Goal: Information Seeking & Learning: Learn about a topic

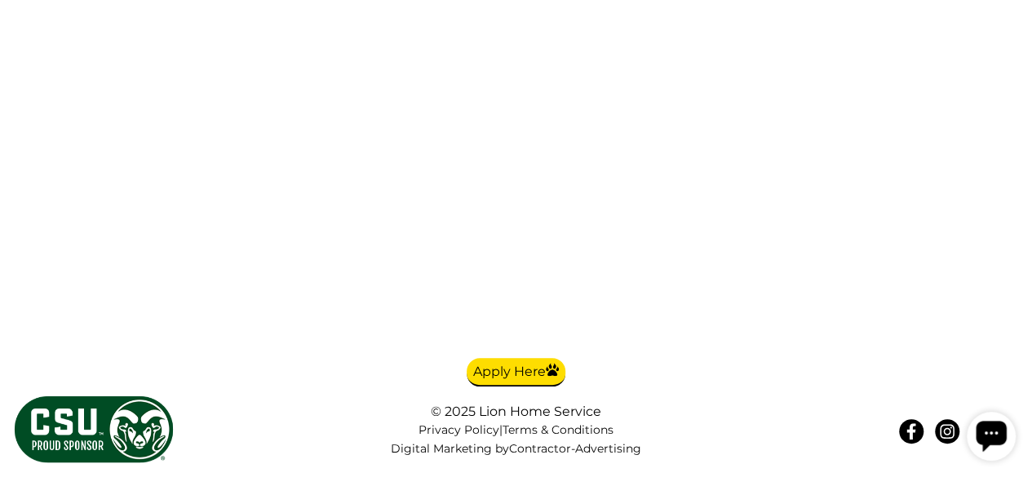
scroll to position [3990, 0]
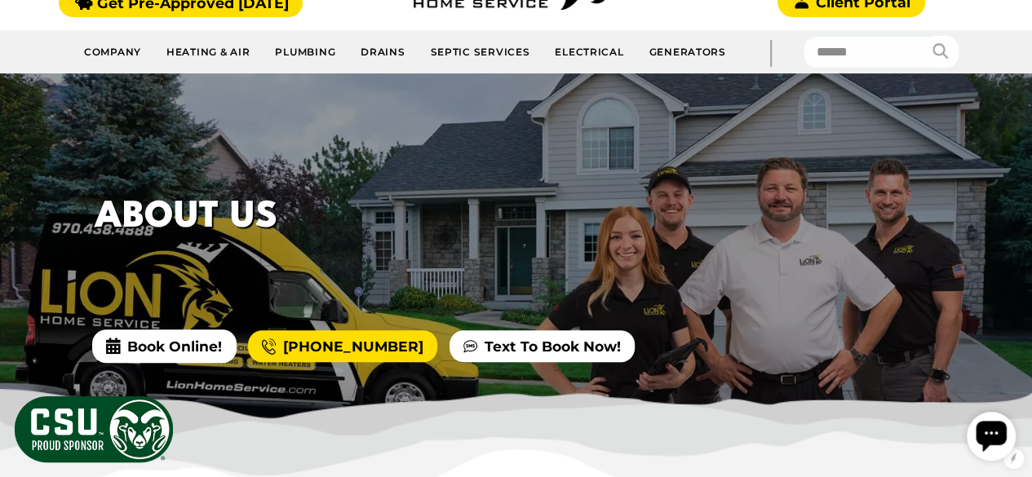
scroll to position [239, 0]
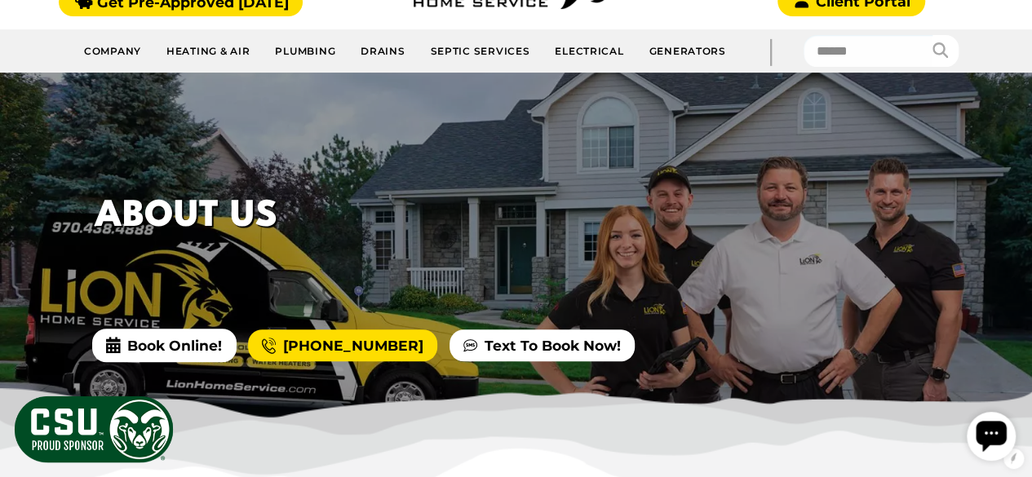
drag, startPoint x: 661, startPoint y: 231, endPoint x: 676, endPoint y: 251, distance: 25.6
click at [571, 277] on div "About Us" at bounding box center [391, 219] width 653 height 163
drag, startPoint x: 698, startPoint y: 246, endPoint x: 568, endPoint y: 213, distance: 134.8
click at [568, 213] on h1 "About Us" at bounding box center [392, 216] width 594 height 55
click at [491, 252] on div "About Us Book Online! (970) 230-3165 Text To Book Now!" at bounding box center [516, 250] width 1032 height 355
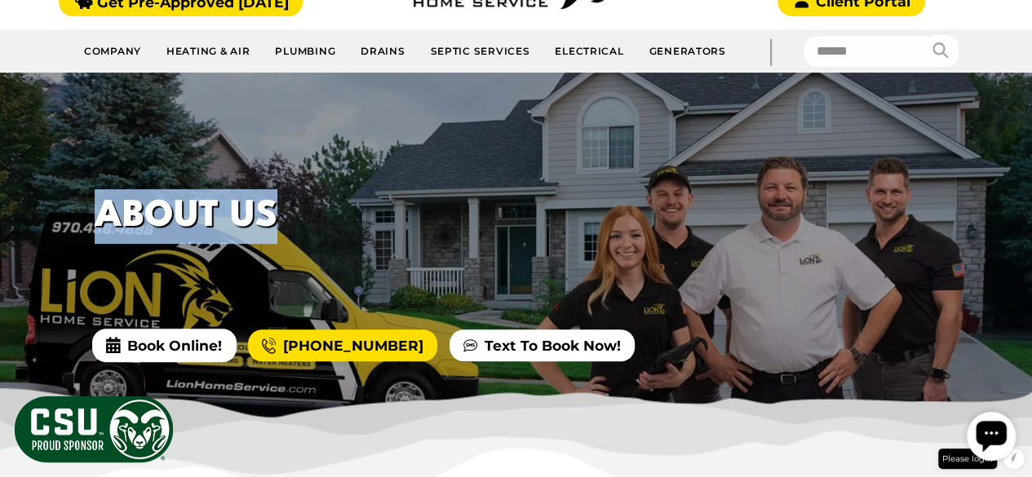
click at [283, 190] on h1 "About Us" at bounding box center [392, 216] width 594 height 55
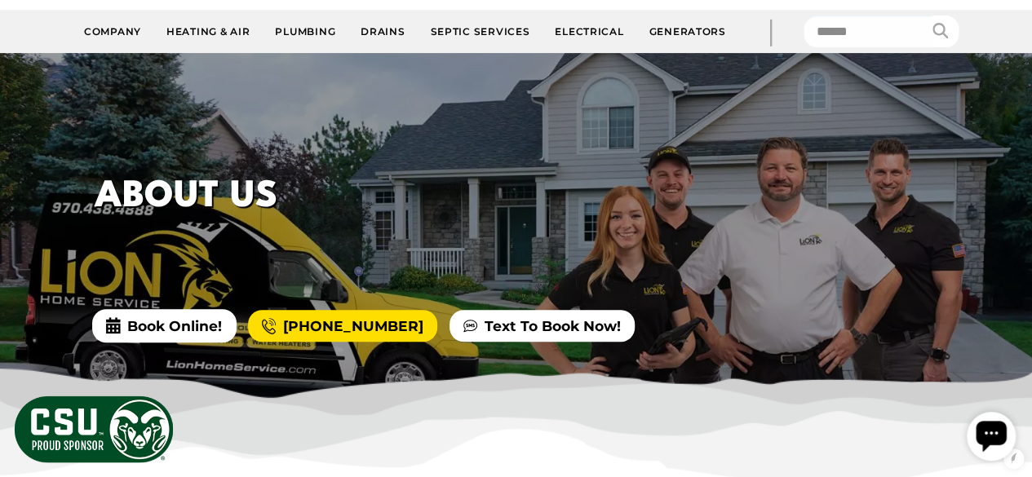
scroll to position [285, 0]
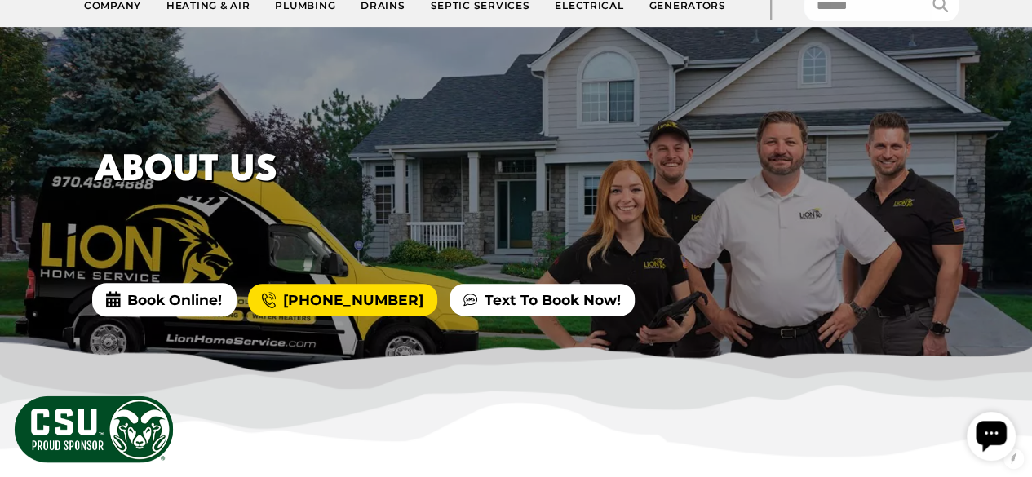
click at [212, 153] on h1 "About Us" at bounding box center [392, 171] width 594 height 55
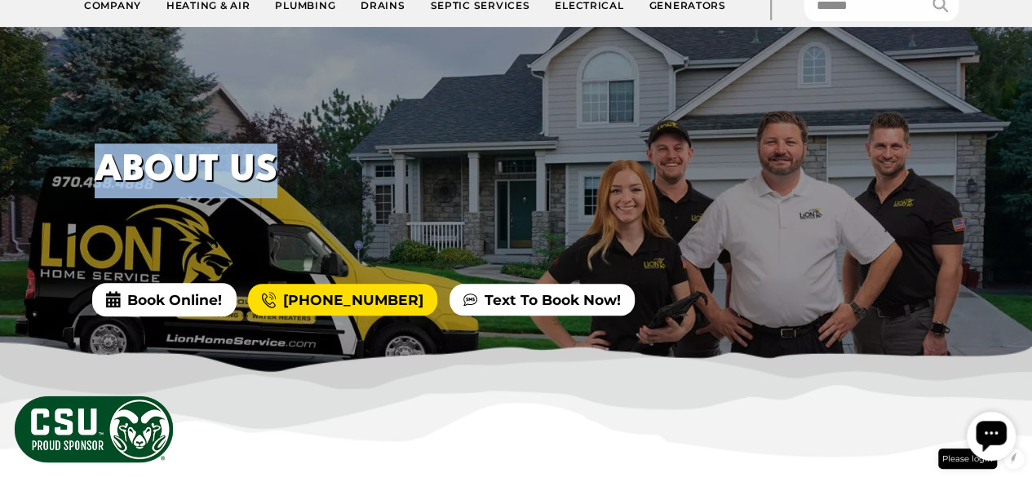
drag, startPoint x: 212, startPoint y: 153, endPoint x: 238, endPoint y: 153, distance: 26.1
click at [236, 153] on h1 "About Us" at bounding box center [392, 171] width 594 height 55
click at [296, 94] on div "About Us" at bounding box center [391, 173] width 653 height 163
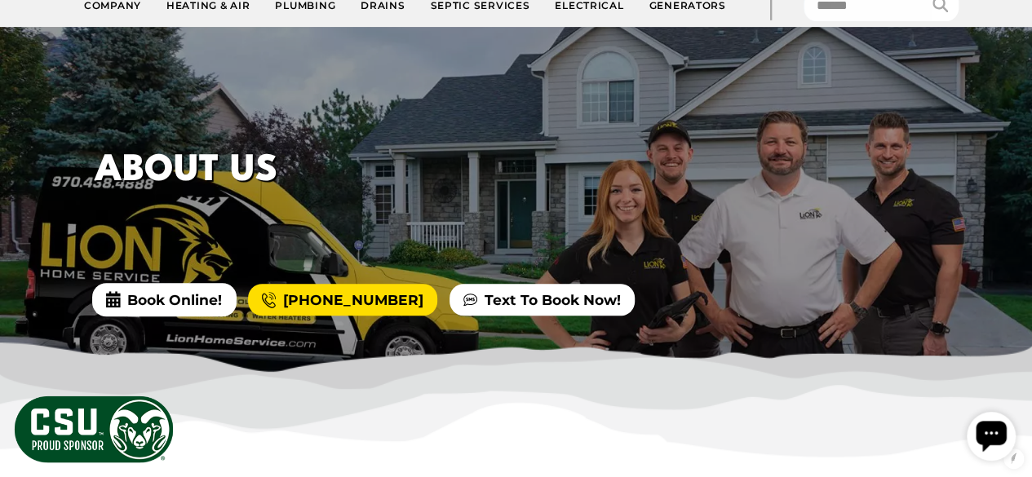
click at [310, 144] on h1 "About Us" at bounding box center [392, 171] width 594 height 55
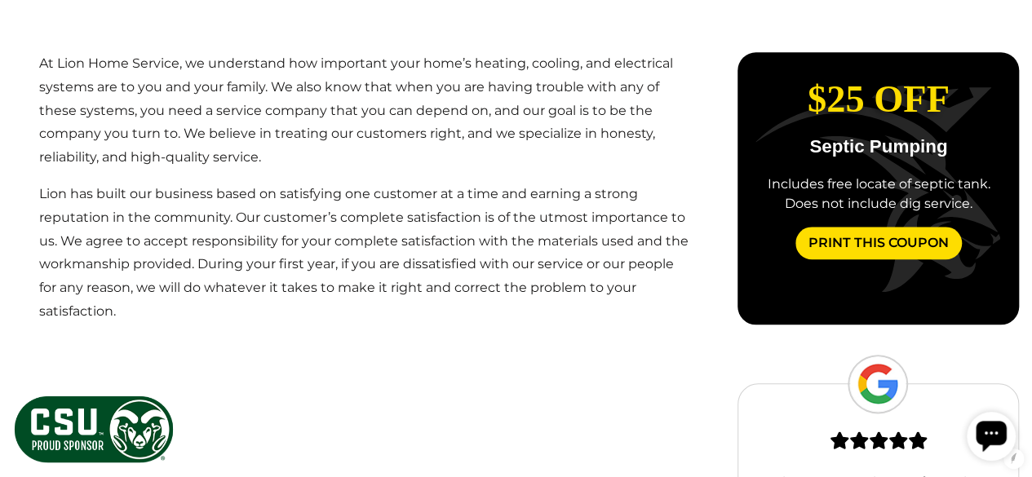
scroll to position [722, 0]
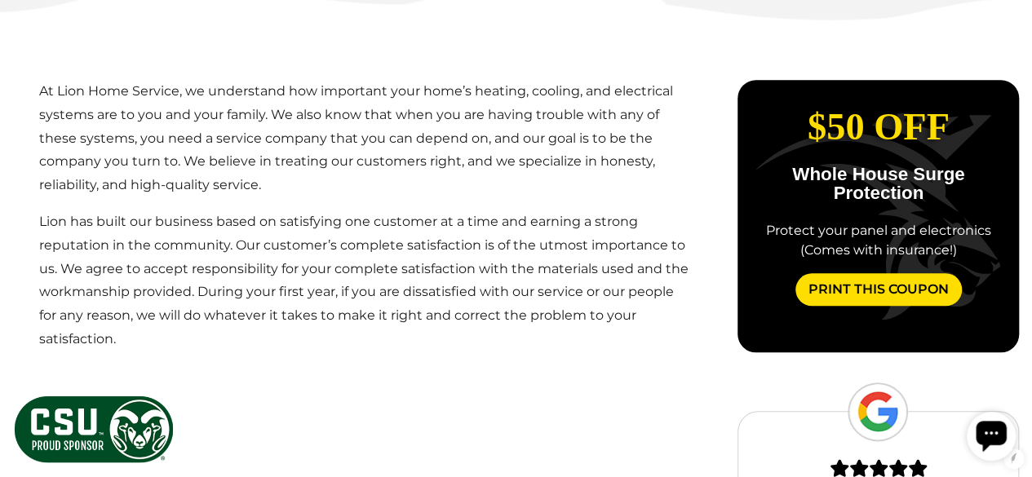
click at [52, 114] on p "At Lion Home Service, we understand how important your home’s heating, cooling,…" at bounding box center [365, 138] width 652 height 117
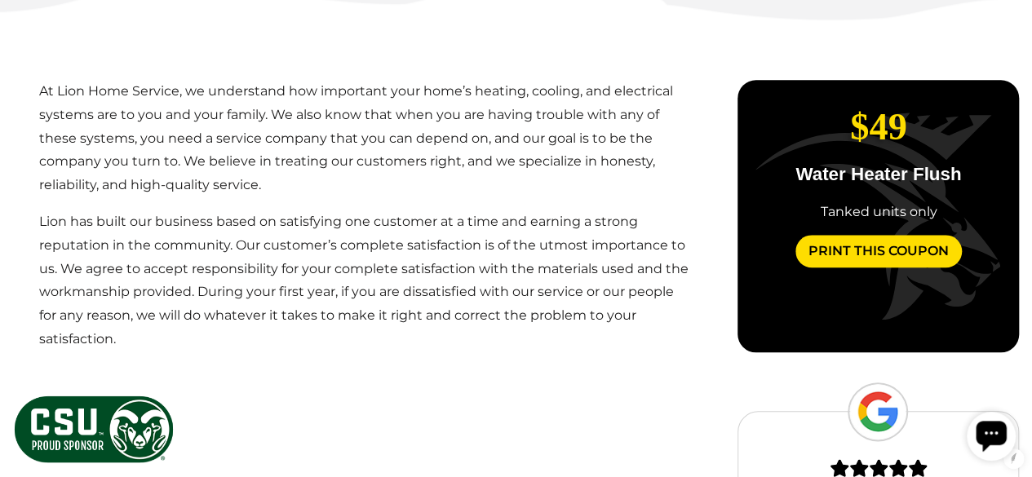
click at [366, 212] on p "Lion has built our business based on satisfying one customer at a time and earn…" at bounding box center [365, 281] width 652 height 141
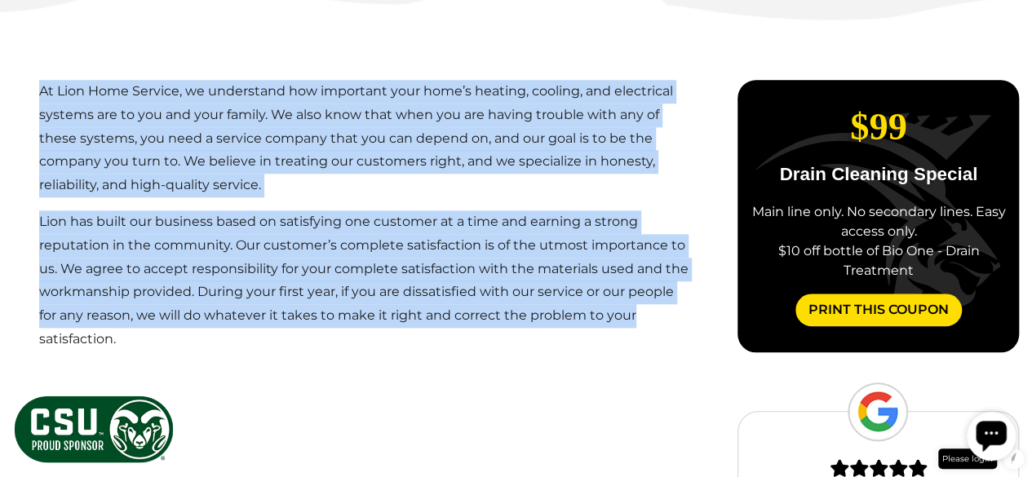
copy main "At Lion Home Service, we understand how important your home’s heating, cooling,…"
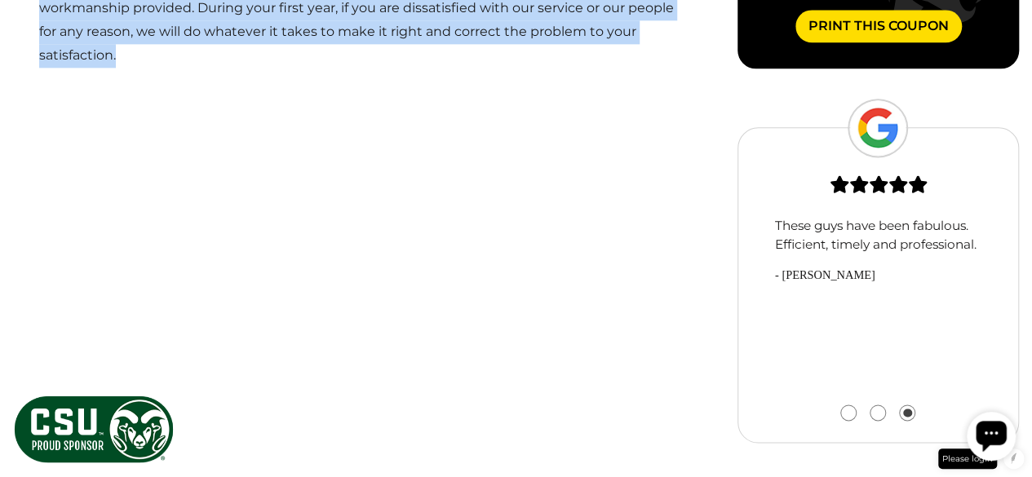
drag, startPoint x: 463, startPoint y: 334, endPoint x: 640, endPoint y: 230, distance: 204.5
click at [640, 230] on main "At Lion Home Service, we understand how important your home’s heating, cooling,…" at bounding box center [365, 136] width 704 height 732
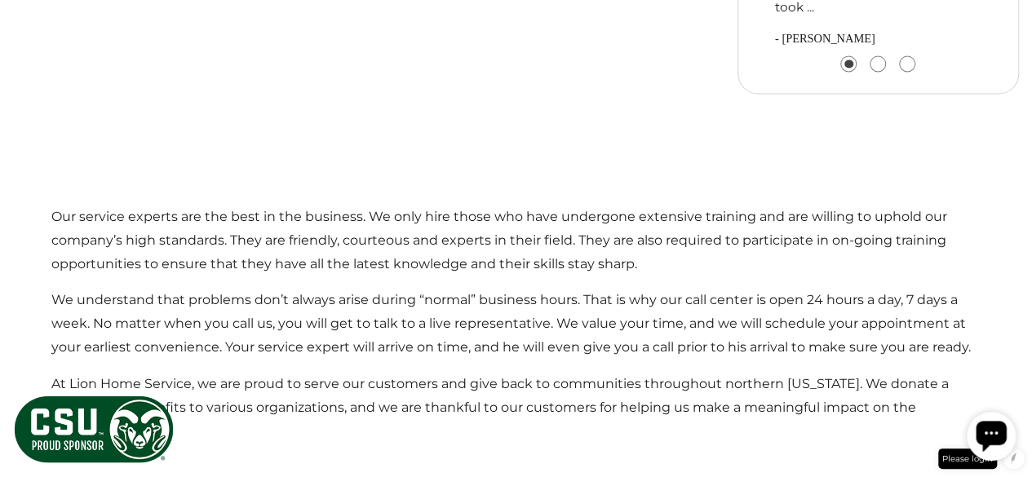
scroll to position [1394, 0]
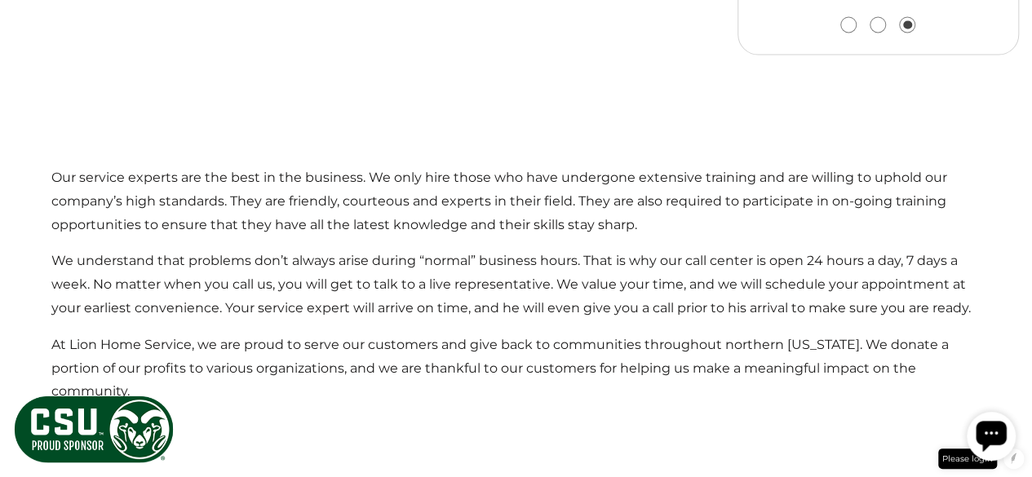
click at [524, 333] on p "At Lion Home Service, we are proud to serve our customers and give back to comm…" at bounding box center [516, 368] width 930 height 70
click at [148, 249] on p "We understand that problems don’t always arise during “normal” business hours. …" at bounding box center [516, 284] width 930 height 70
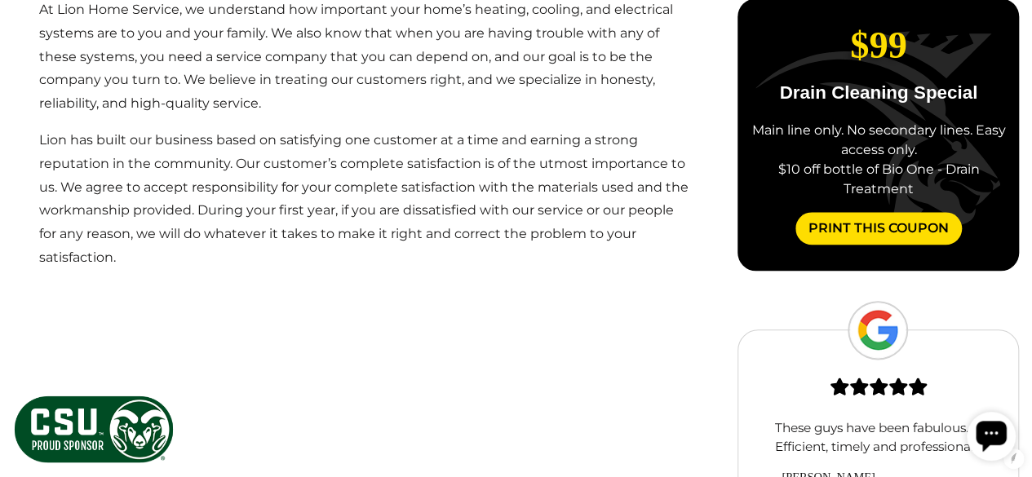
scroll to position [741, 0]
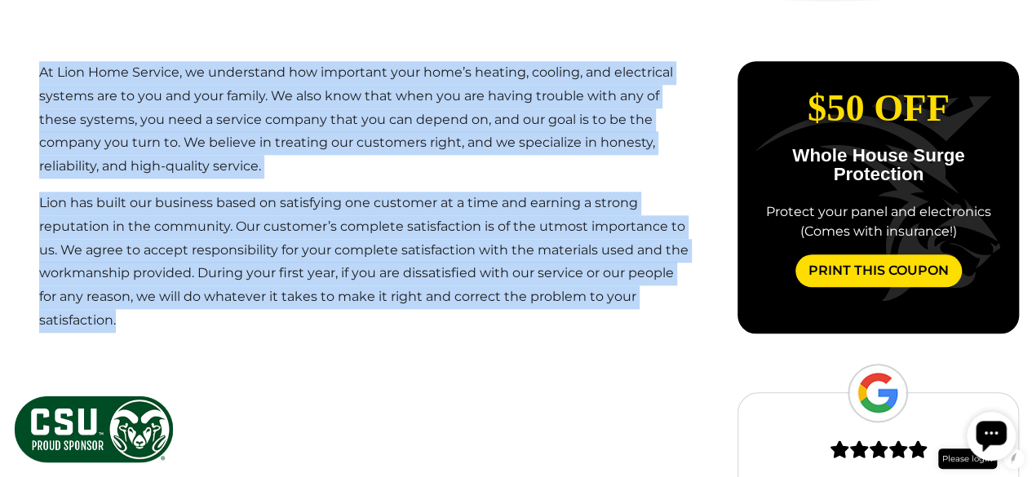
copy main "At Lion Home Service, we understand how important your home’s heating, cooling,…"
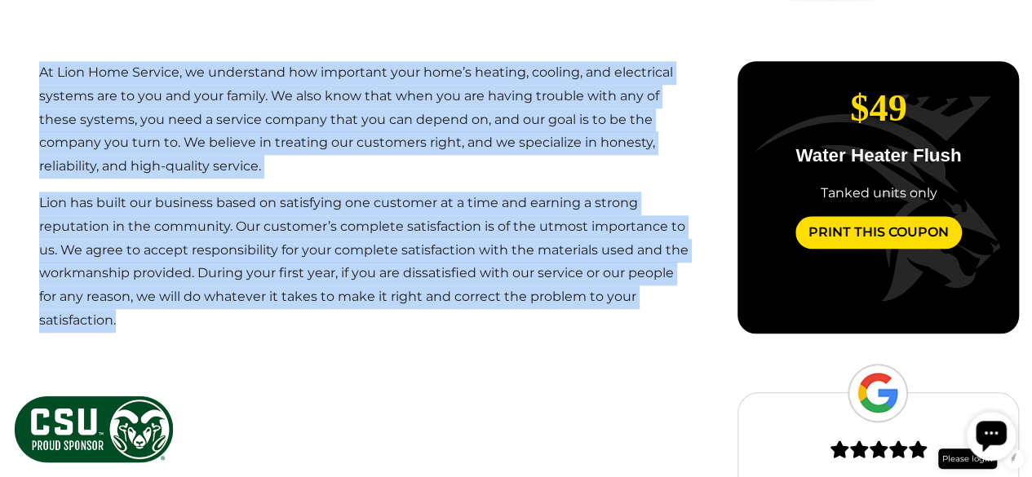
drag, startPoint x: 124, startPoint y: 317, endPoint x: 186, endPoint y: 326, distance: 62.8
click at [186, 326] on main "At Lion Home Service, we understand how important your home’s heating, cooling,…" at bounding box center [365, 401] width 704 height 732
copy main "At Lion Home Service, we understand how important your home’s heating, cooling,…"
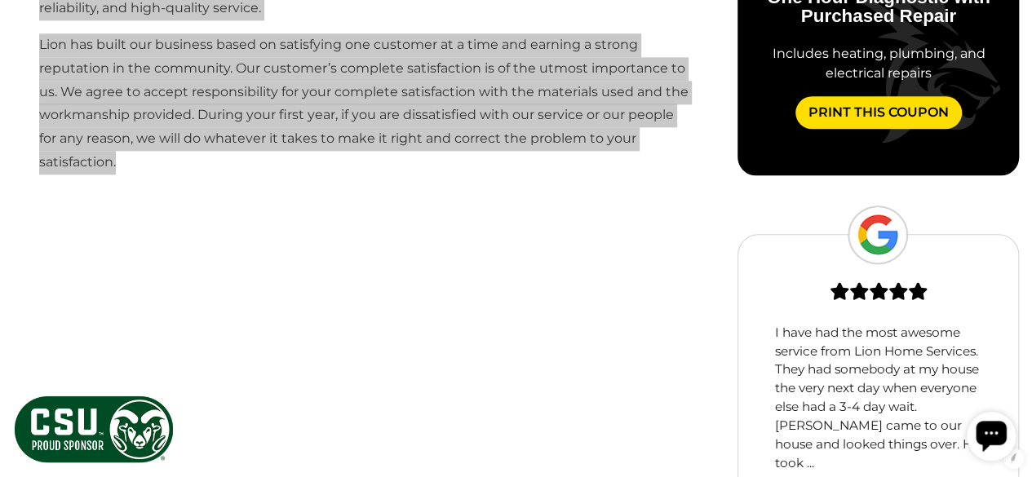
scroll to position [901, 0]
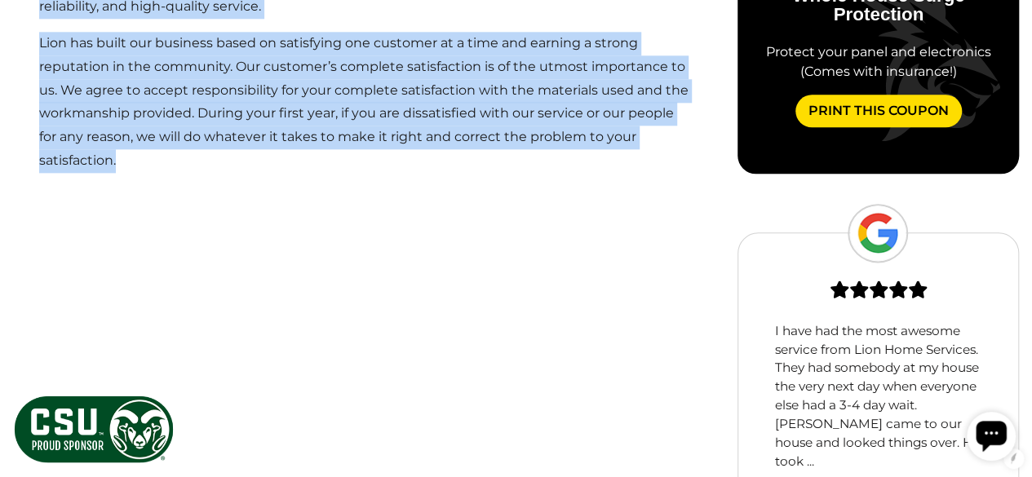
click at [561, 264] on main "At Lion Home Service, we understand how important your home’s heating, cooling,…" at bounding box center [365, 241] width 704 height 732
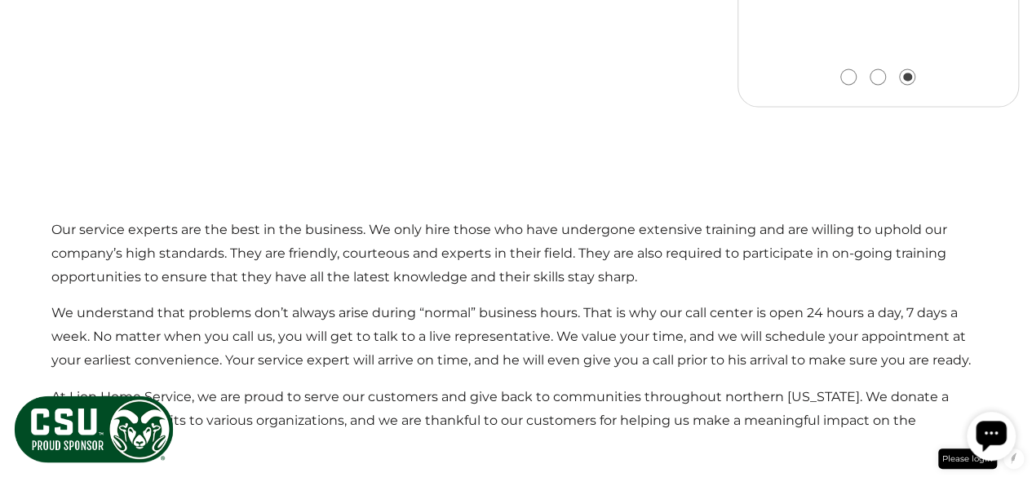
scroll to position [1442, 0]
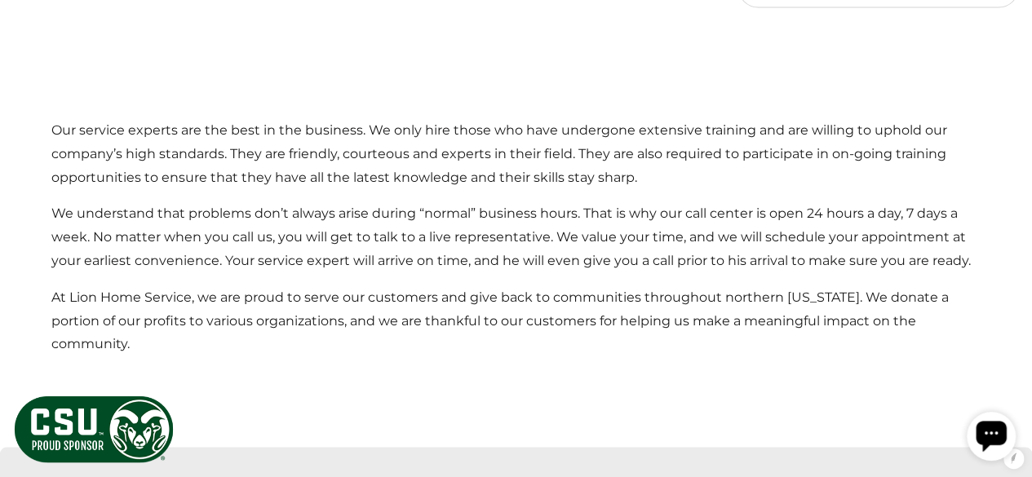
drag, startPoint x: 45, startPoint y: 110, endPoint x: 163, endPoint y: 303, distance: 226.0
click at [199, 316] on div "Our service experts are the best in the business. We only hire those who have u…" at bounding box center [516, 263] width 955 height 368
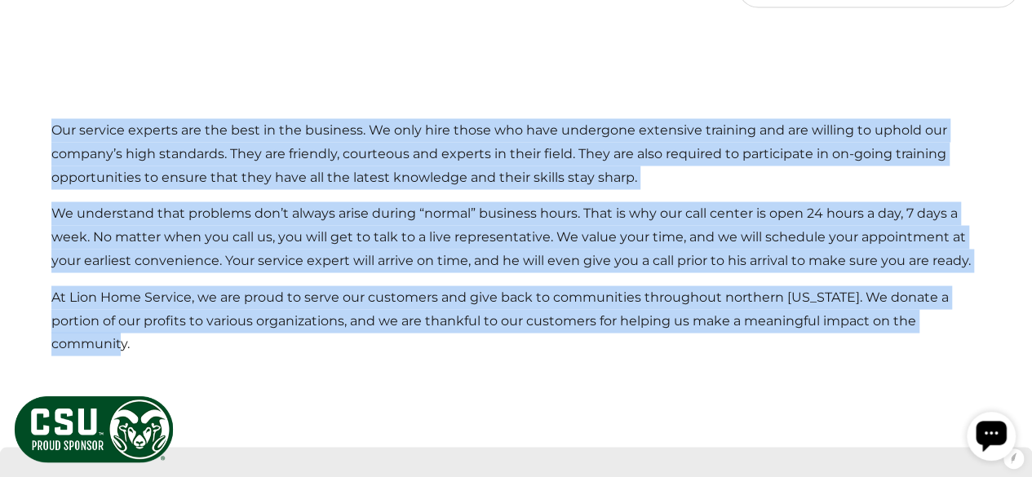
click at [122, 300] on p "At Lion Home Service, we are proud to serve our customers and give back to comm…" at bounding box center [516, 321] width 930 height 70
click at [99, 158] on p "Our service experts are the best in the business. We only hire those who have u…" at bounding box center [516, 153] width 930 height 70
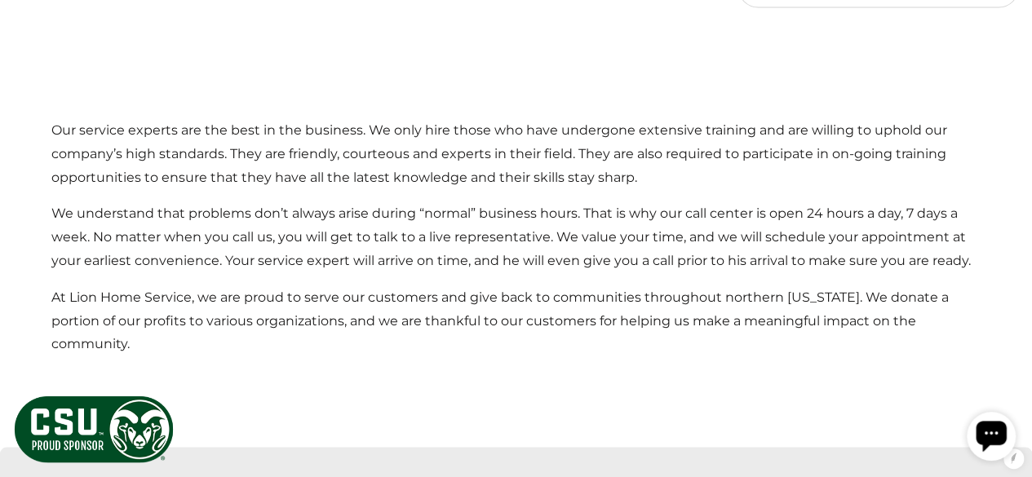
click at [43, 94] on div "Our service experts are the best in the business. We only hire those who have u…" at bounding box center [516, 263] width 955 height 368
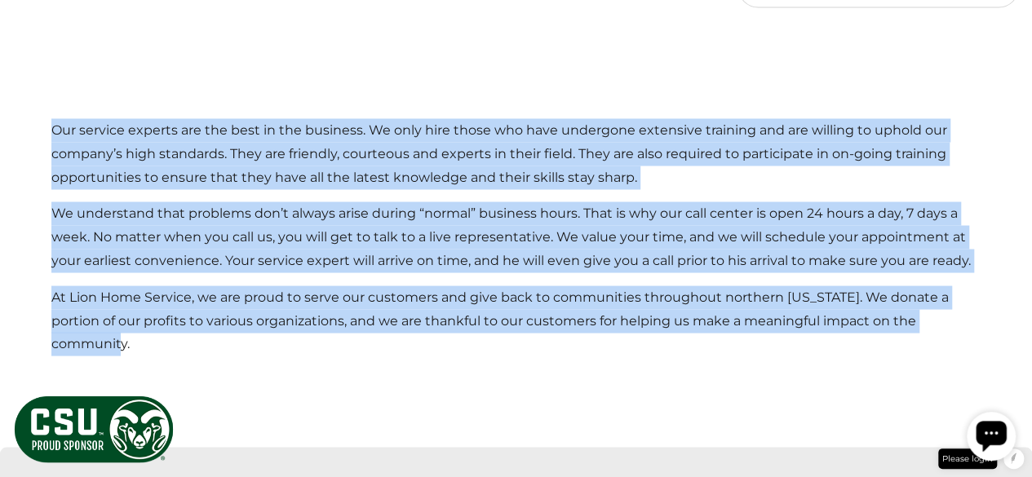
drag, startPoint x: 43, startPoint y: 102, endPoint x: 165, endPoint y: 339, distance: 266.8
click at [165, 339] on div "Our service experts are the best in the business. We only hire those who have u…" at bounding box center [516, 263] width 955 height 368
copy div "Our service experts are the best in the business. We only hire those who have u…"
click at [287, 202] on p "We understand that problems don’t always arise during “normal” business hours. …" at bounding box center [516, 237] width 930 height 70
click at [259, 286] on p "At Lion Home Service, we are proud to serve our customers and give back to comm…" at bounding box center [516, 321] width 930 height 70
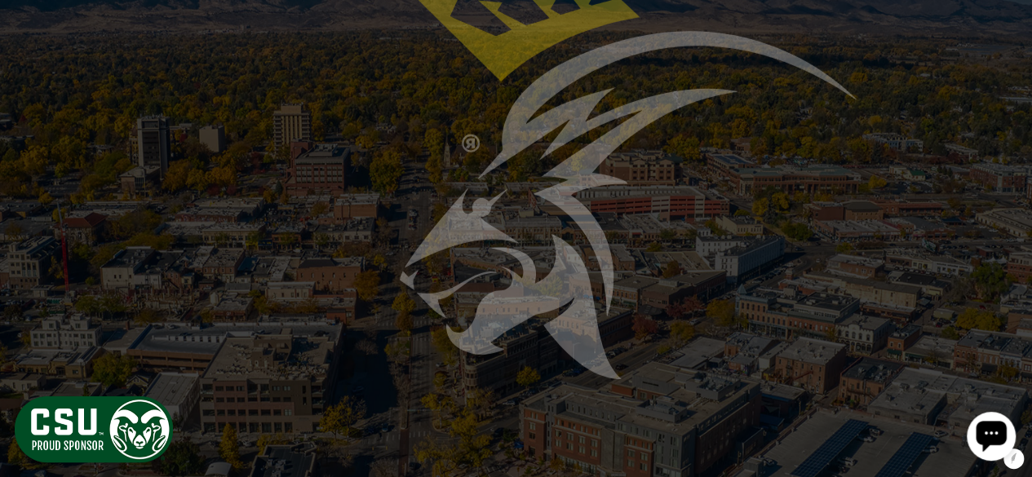
scroll to position [2856, 0]
click at [145, 193] on div "Lion's Tips for Homeowners How to Keep Cool Without Overloading Your Electrical…" at bounding box center [516, 102] width 1006 height 521
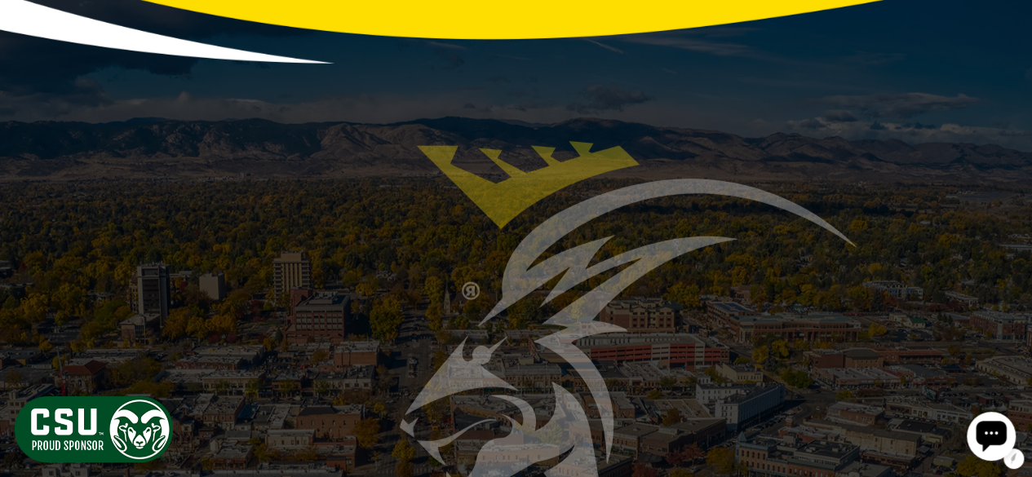
scroll to position [2709, 0]
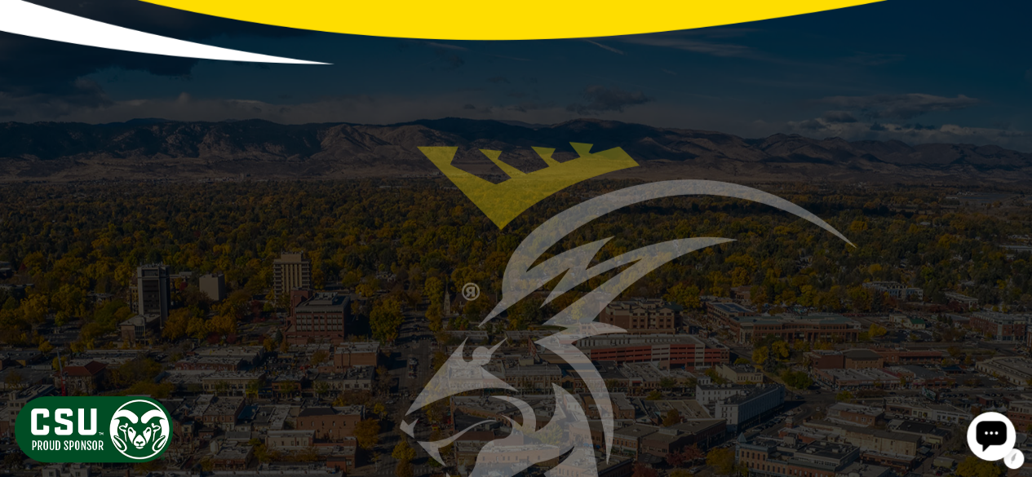
click at [499, 42] on span "Lion's Tips for Homeowners" at bounding box center [516, 15] width 514 height 53
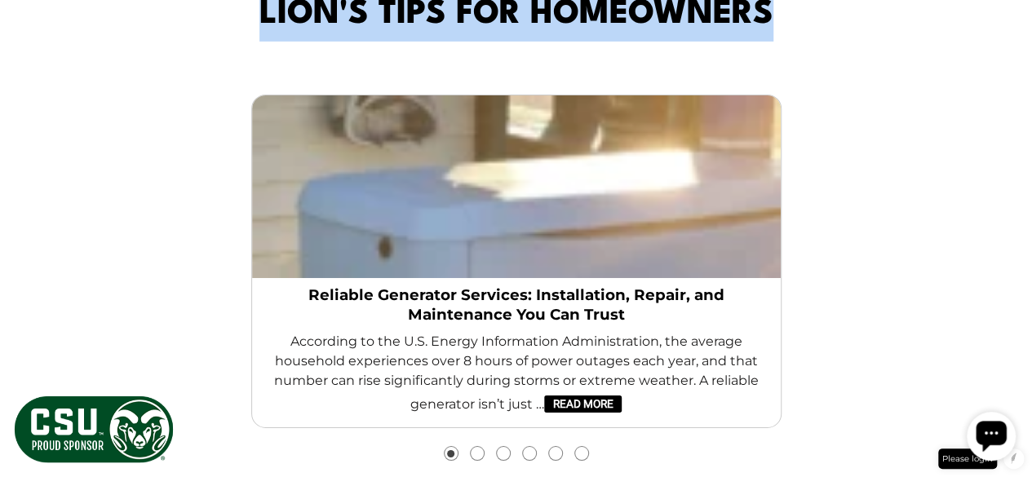
copy div "Lion's Tips for Homeowners How to Keep Cool Without Overloading Your Electrical…"
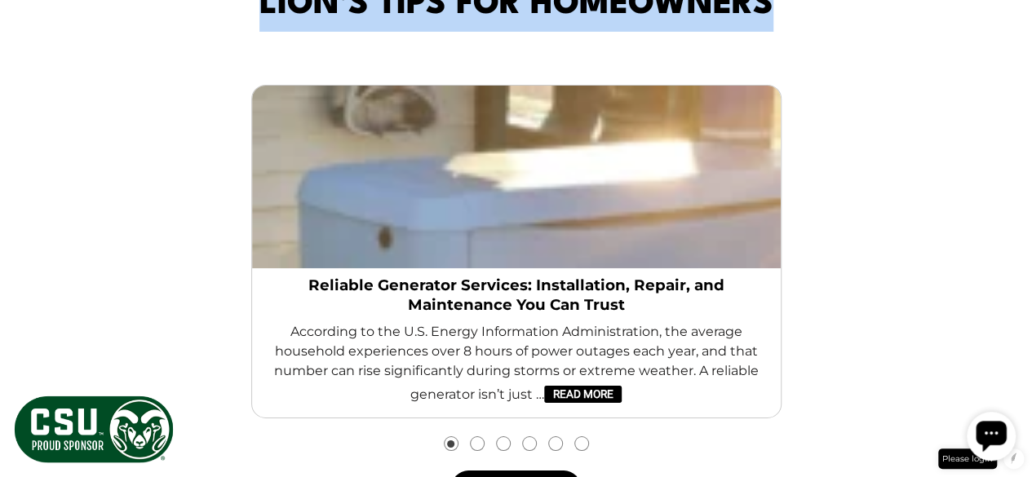
click at [152, 307] on div "Lion's Tips for Homeowners How to Keep Cool Without Overloading Your Electrical…" at bounding box center [516, 239] width 1006 height 521
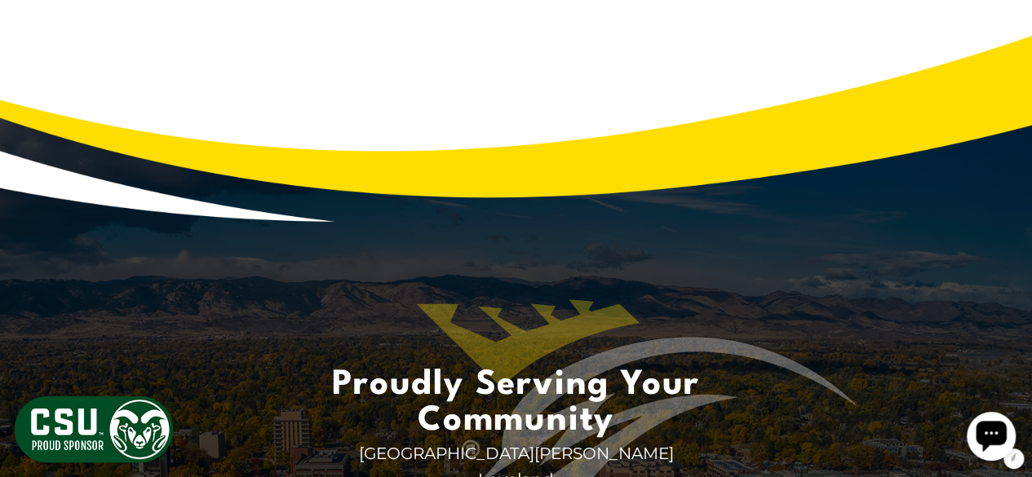
scroll to position [3354, 0]
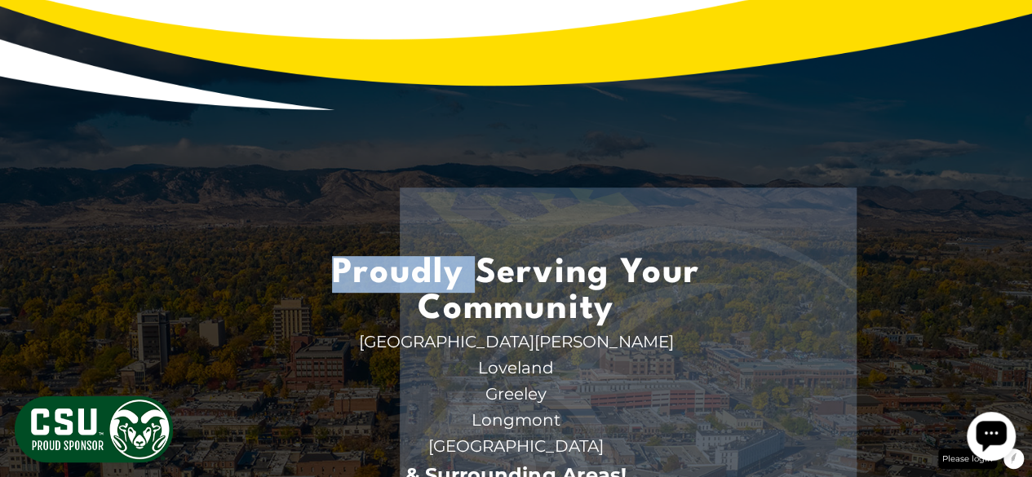
drag, startPoint x: 568, startPoint y: 154, endPoint x: 501, endPoint y: 73, distance: 104.9
click at [459, 236] on section "Proudly Serving Your Community Fort Collins Back AC Repair AC Replacement & Ins…" at bounding box center [516, 302] width 1032 height 862
click at [501, 73] on section "Proudly Serving Your Community Fort Collins Back AC Repair AC Replacement & Ins…" at bounding box center [516, 302] width 1032 height 862
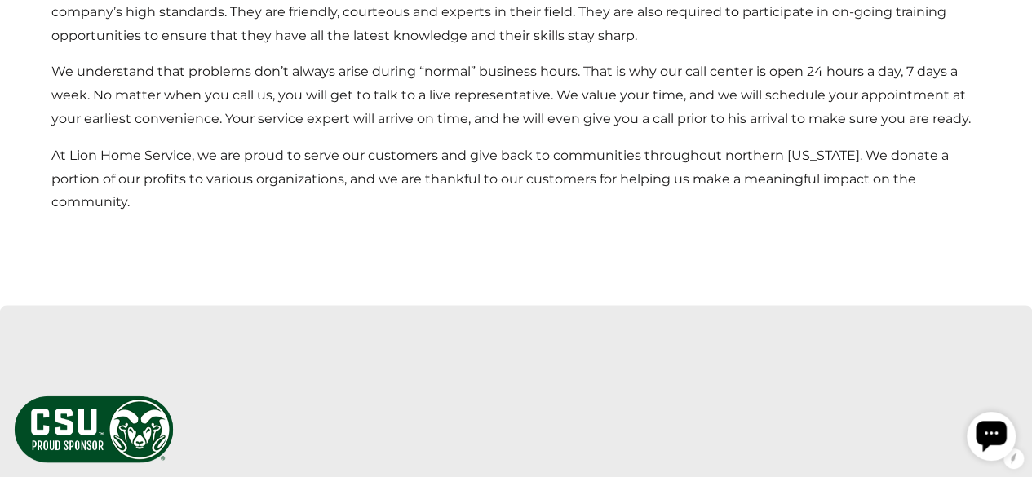
scroll to position [222, 0]
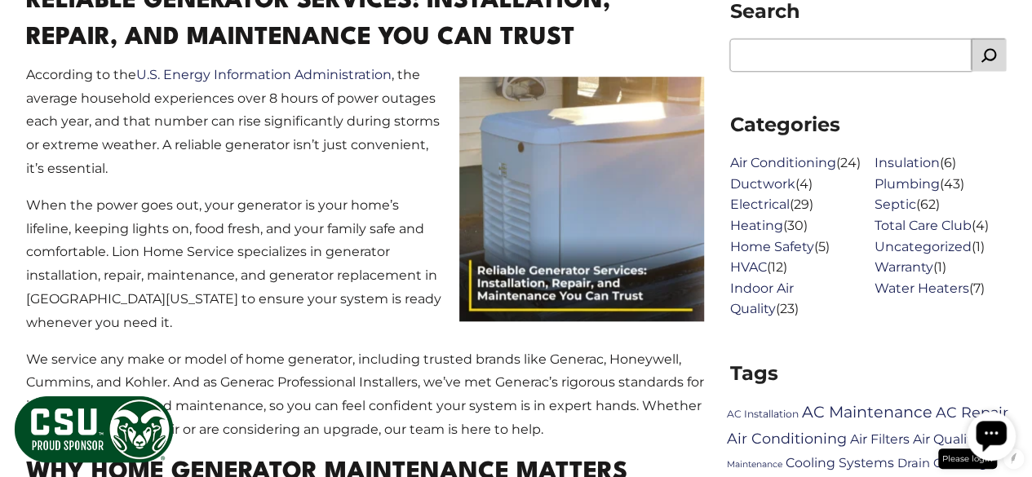
scroll to position [655, 0]
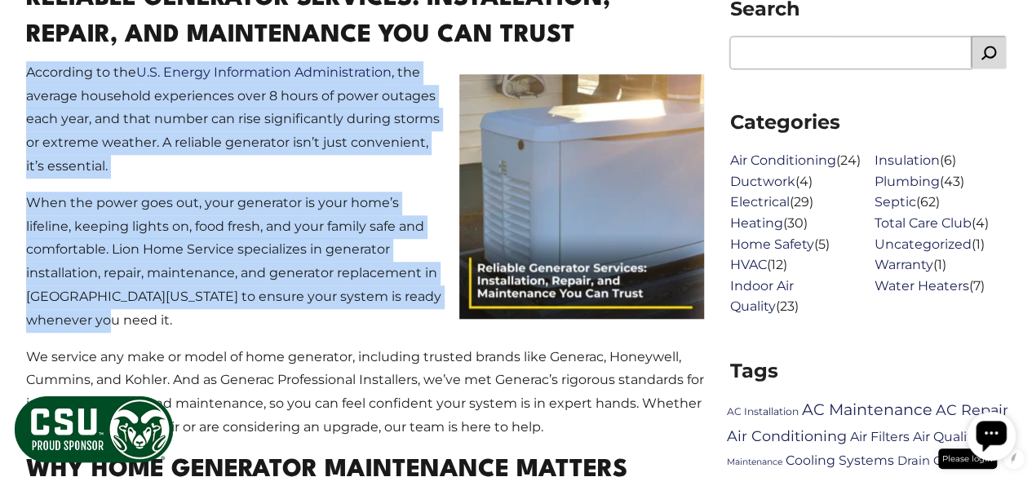
drag, startPoint x: 26, startPoint y: 73, endPoint x: 250, endPoint y: 312, distance: 326.7
copy div "According to the U.S. Energy Information Administration , the average household…"
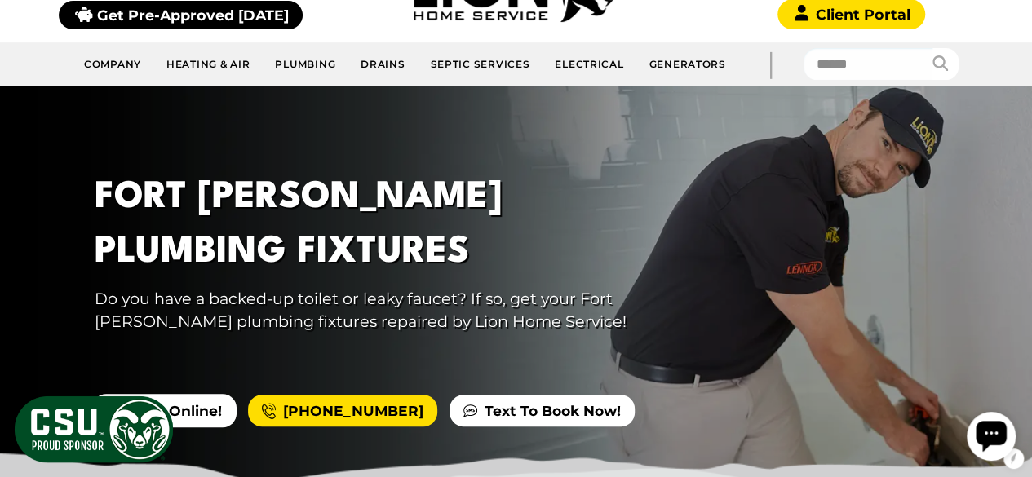
scroll to position [225, 0]
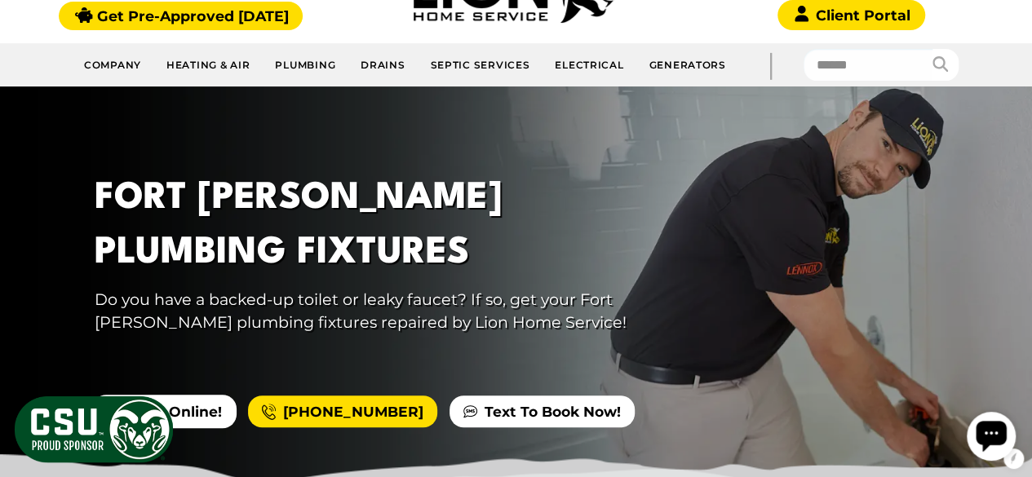
click at [206, 218] on h1 "Fort Collins Plumbing Fixtures" at bounding box center [392, 225] width 594 height 109
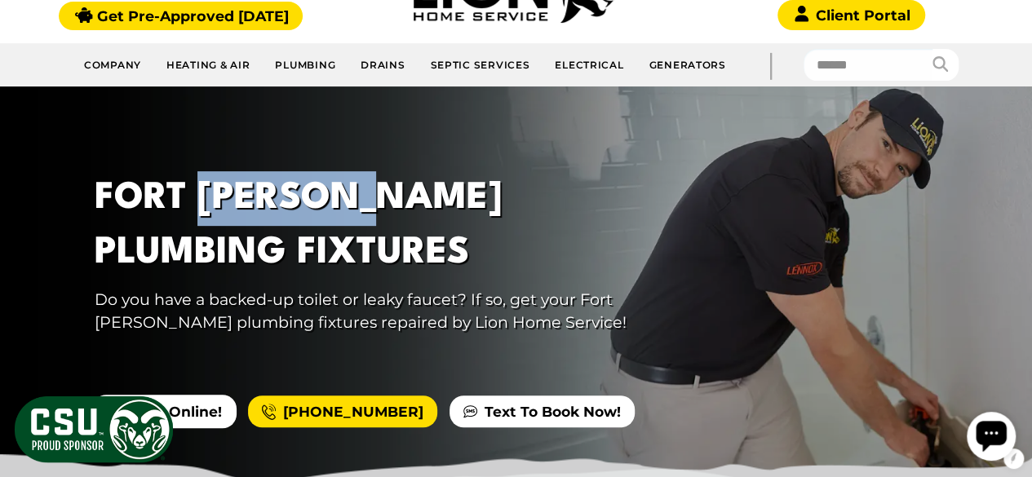
click at [206, 218] on h1 "Fort Collins Plumbing Fixtures" at bounding box center [392, 225] width 594 height 109
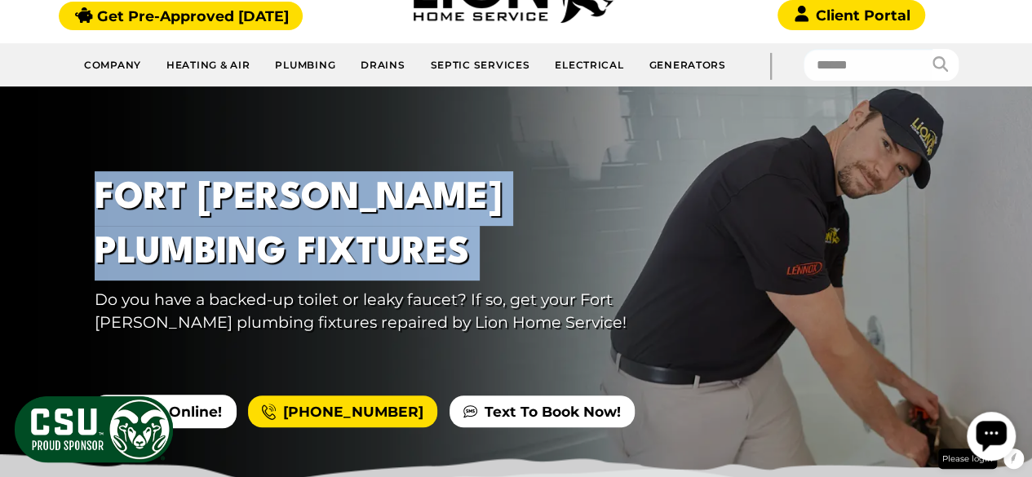
click at [206, 218] on h1 "Fort Collins Plumbing Fixtures" at bounding box center [392, 225] width 594 height 109
click at [222, 213] on h1 "Fort Collins Plumbing Fixtures" at bounding box center [392, 225] width 594 height 109
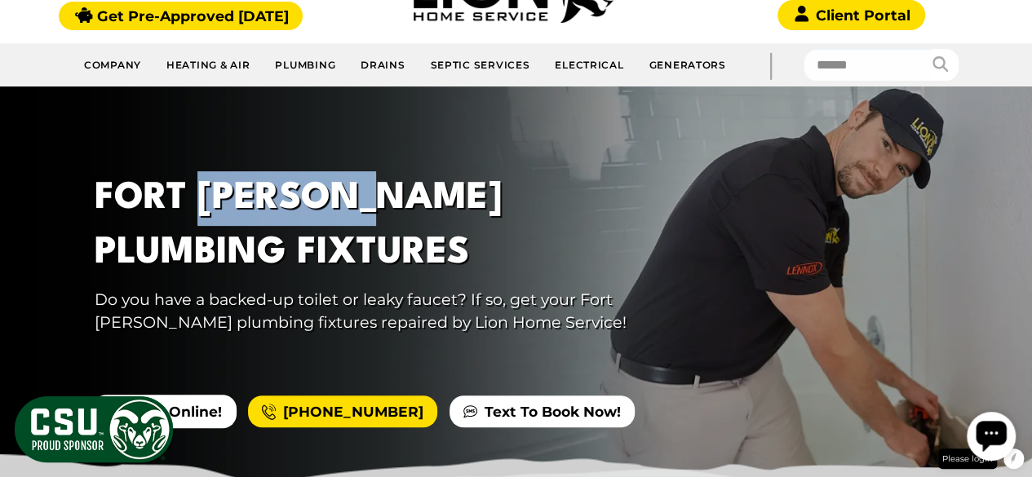
click at [222, 213] on h1 "Fort Collins Plumbing Fixtures" at bounding box center [392, 225] width 594 height 109
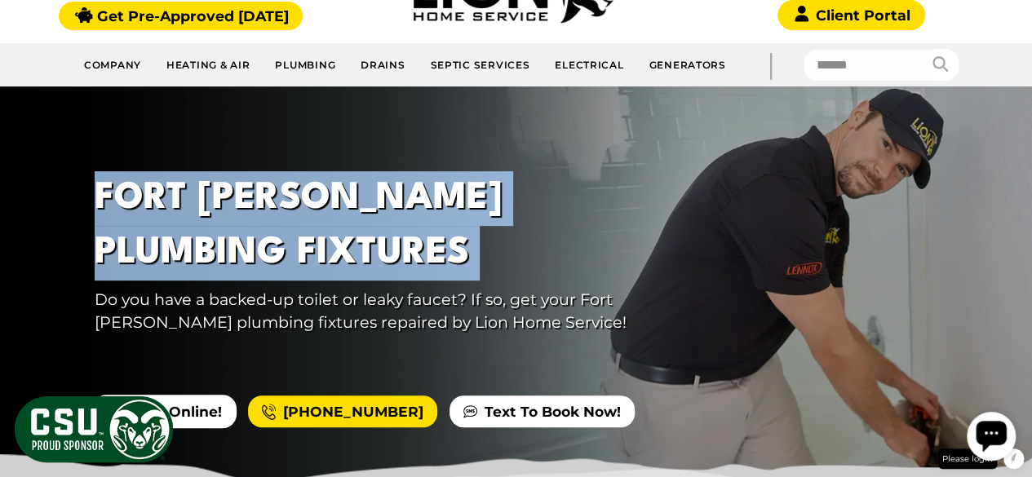
click at [222, 213] on h1 "Fort Collins Plumbing Fixtures" at bounding box center [392, 225] width 594 height 109
click at [444, 237] on h1 "Fort Collins Plumbing Fixtures" at bounding box center [392, 225] width 594 height 109
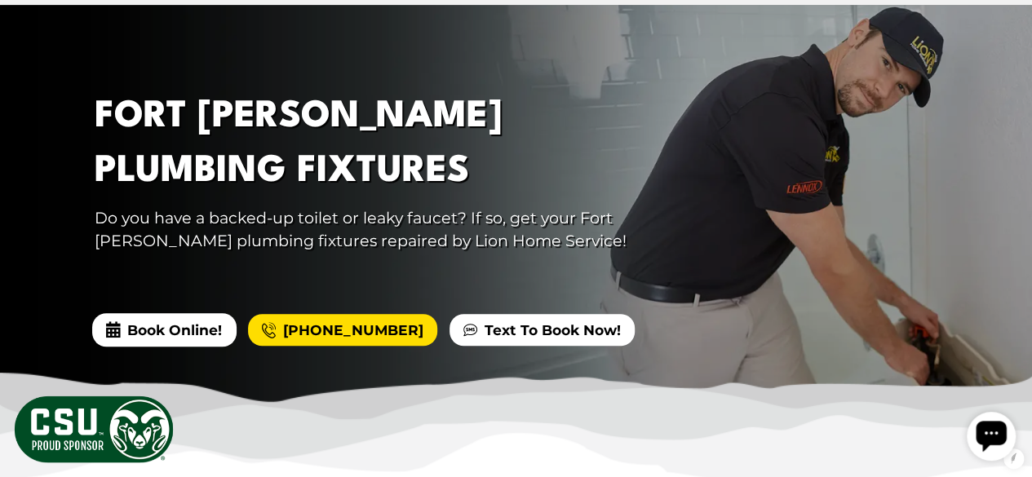
scroll to position [308, 0]
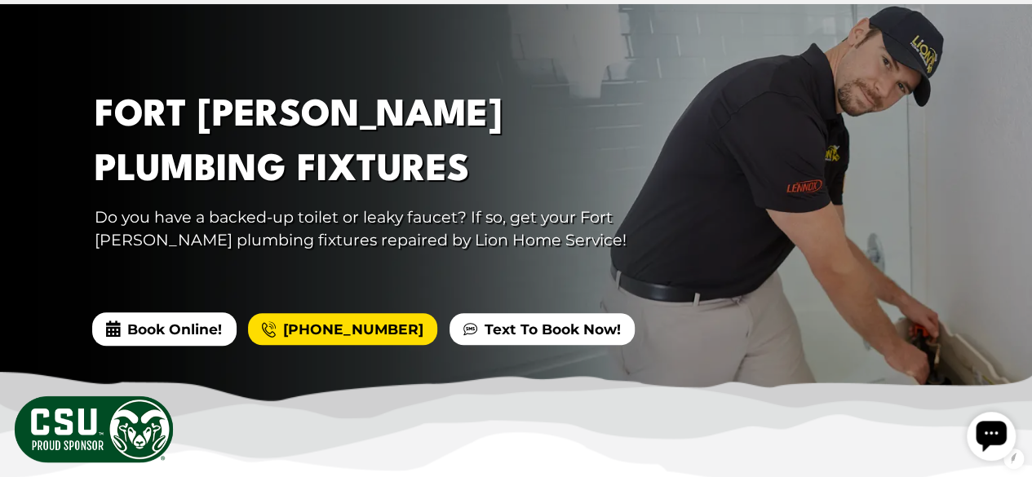
click at [264, 224] on p "Do you have a backed-up toilet or leaky faucet? If so, get your Fort Collins pl…" at bounding box center [392, 229] width 594 height 47
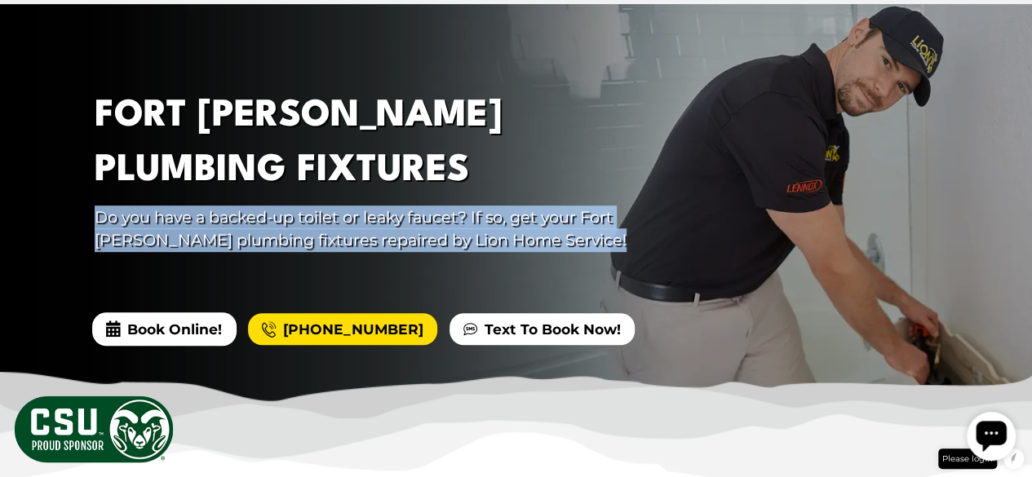
copy div "Do you have a backed-up toilet or leaky faucet? If so, get your Fort Collins pl…"
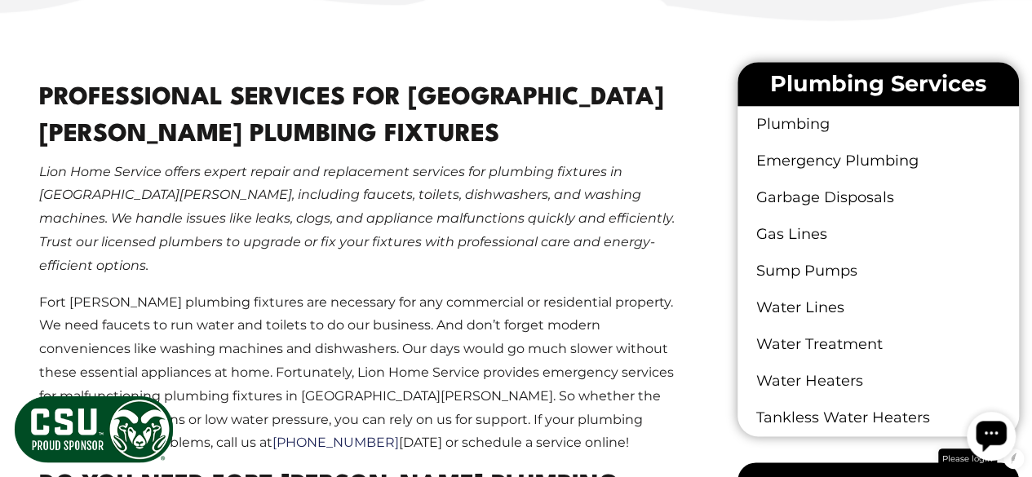
scroll to position [774, 0]
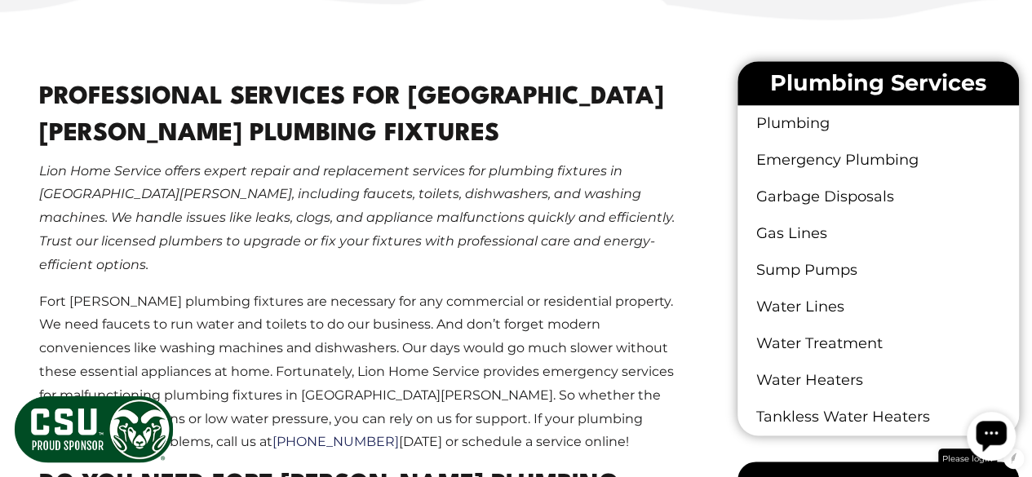
click at [175, 107] on h2 "Professional Services For Fort Collins Plumbing Fixtures" at bounding box center [365, 116] width 652 height 73
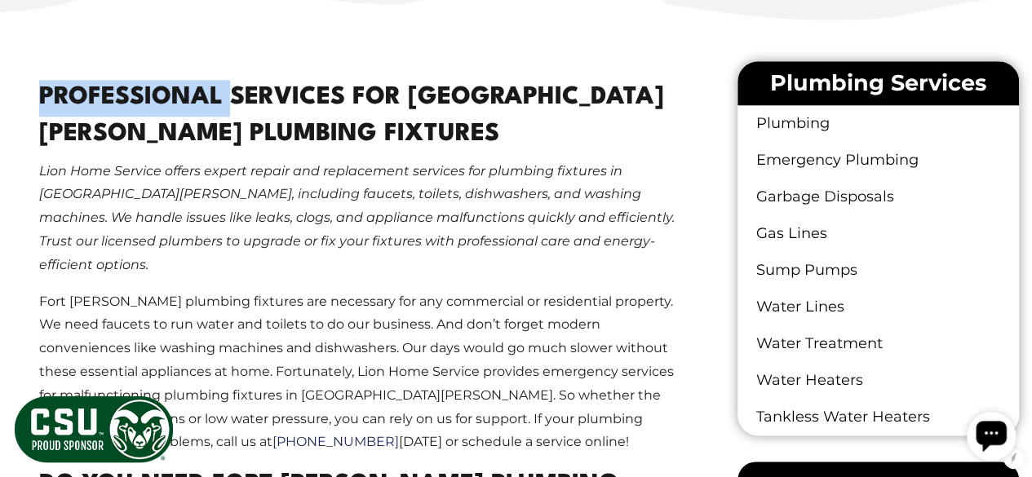
click at [175, 107] on h2 "Professional Services For Fort Collins Plumbing Fixtures" at bounding box center [365, 116] width 652 height 73
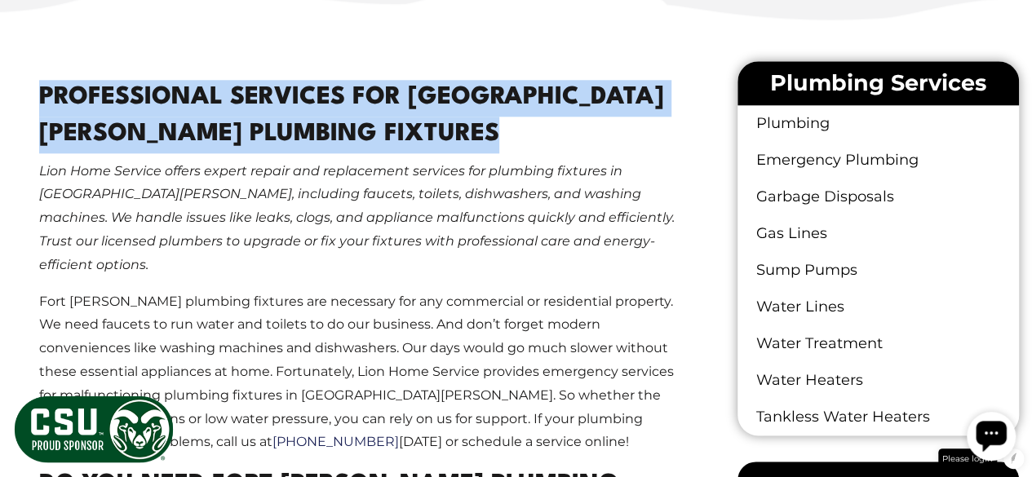
copy main "Professional Services For Fort Collins Plumbing Fixtures"
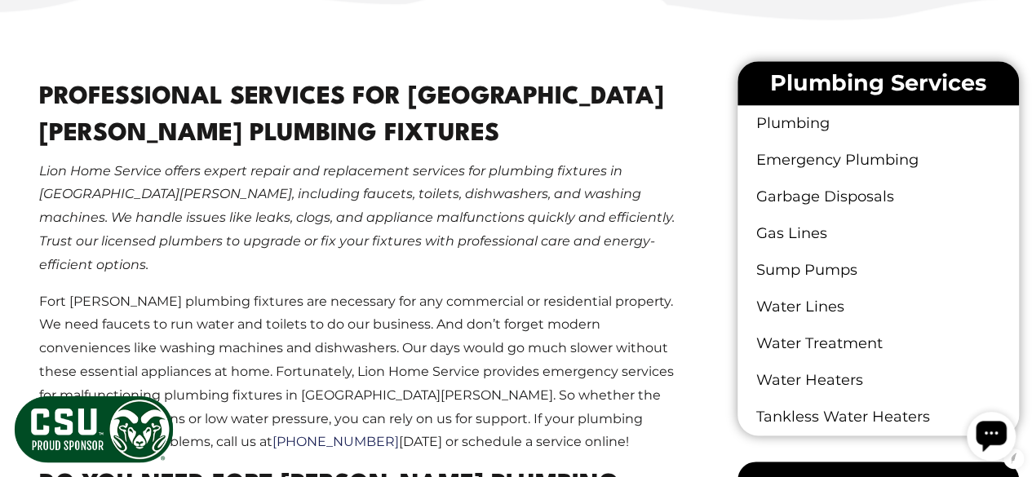
click at [255, 212] on em "Lion Home Service offers expert repair and replacement services for plumbing fi…" at bounding box center [357, 217] width 636 height 109
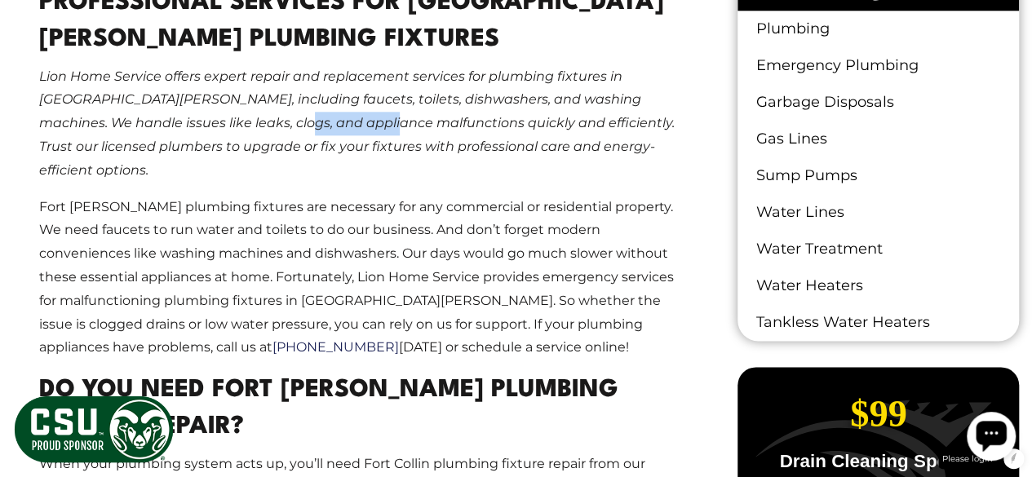
scroll to position [875, 0]
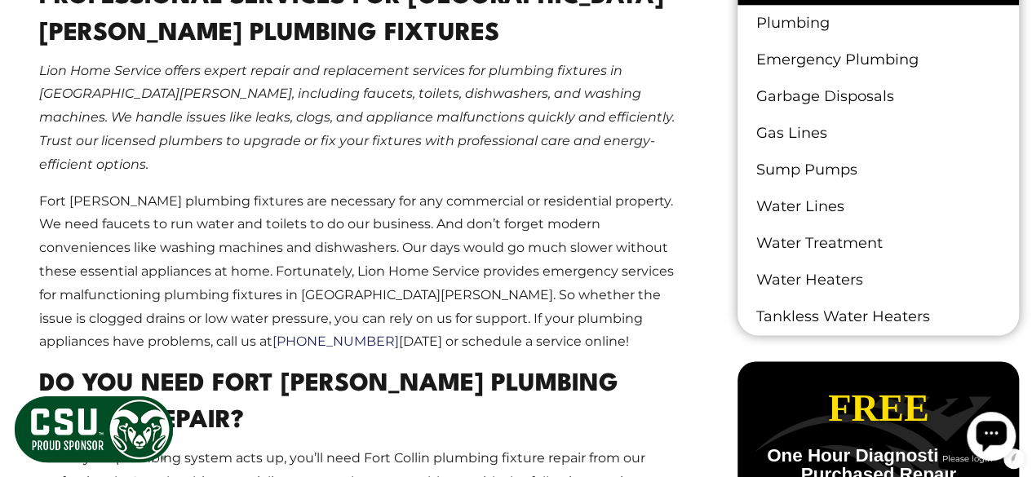
click at [42, 67] on em "Lion Home Service offers expert repair and replacement services for plumbing fi…" at bounding box center [357, 117] width 636 height 109
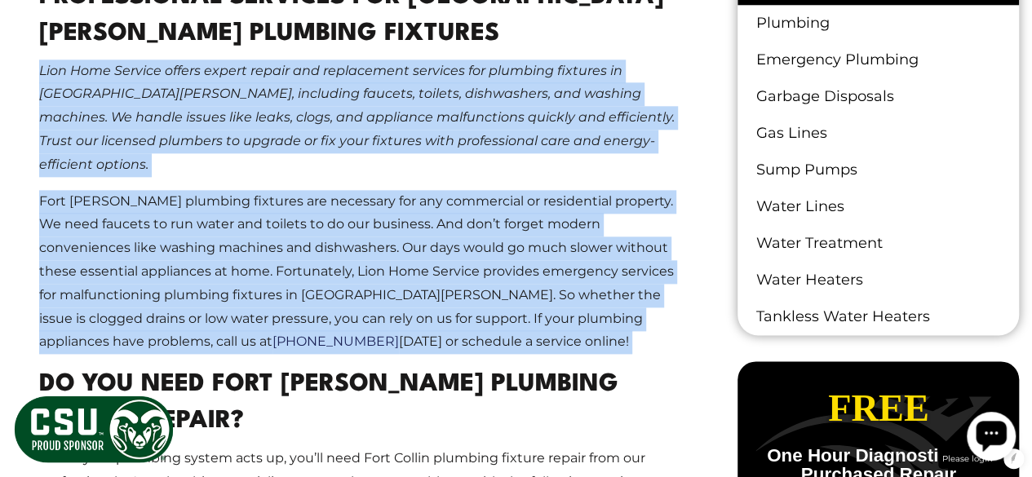
copy main "Lion Home Service offers expert repair and replacement services for plumbing fi…"
drag, startPoint x: 42, startPoint y: 67, endPoint x: 367, endPoint y: 316, distance: 409.8
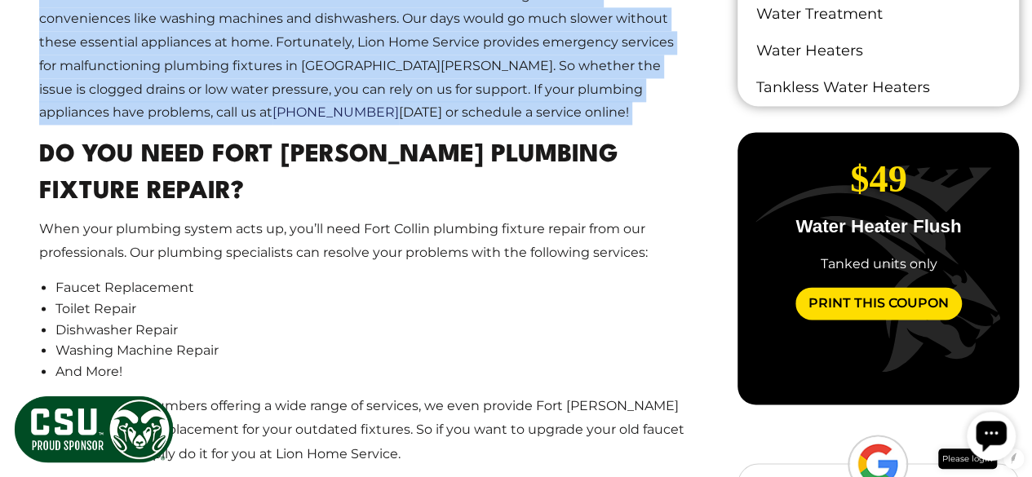
scroll to position [1124, 0]
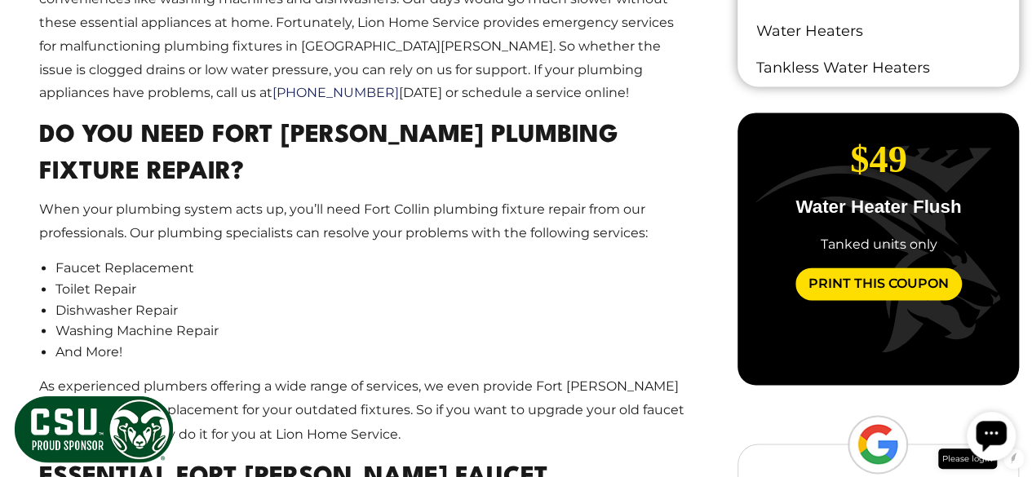
click at [153, 151] on h2 "Do You Need Fort Collins Plumbing Fixture Repair?" at bounding box center [365, 154] width 652 height 73
click at [117, 131] on h2 "Do You Need Fort Collins Plumbing Fixture Repair?" at bounding box center [365, 154] width 652 height 73
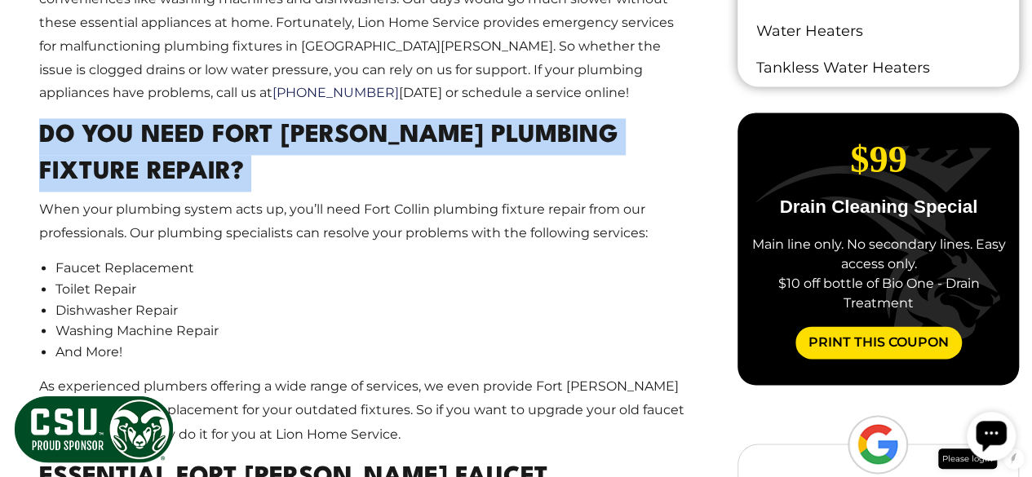
copy main "Do You Need Fort Collins Plumbing Fixture Repair?"
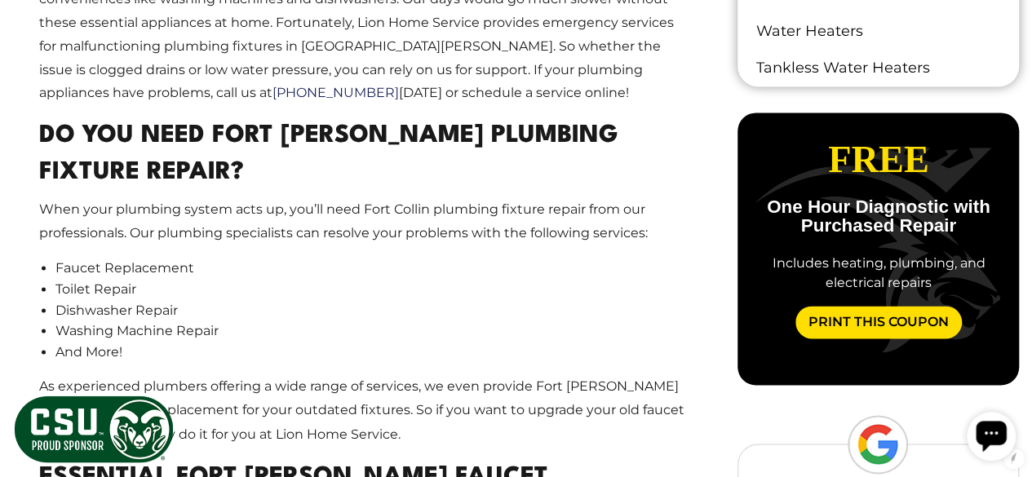
click at [180, 198] on p "When your plumbing system acts up, you’ll need Fort Collin plumbing fixture rep…" at bounding box center [365, 221] width 652 height 47
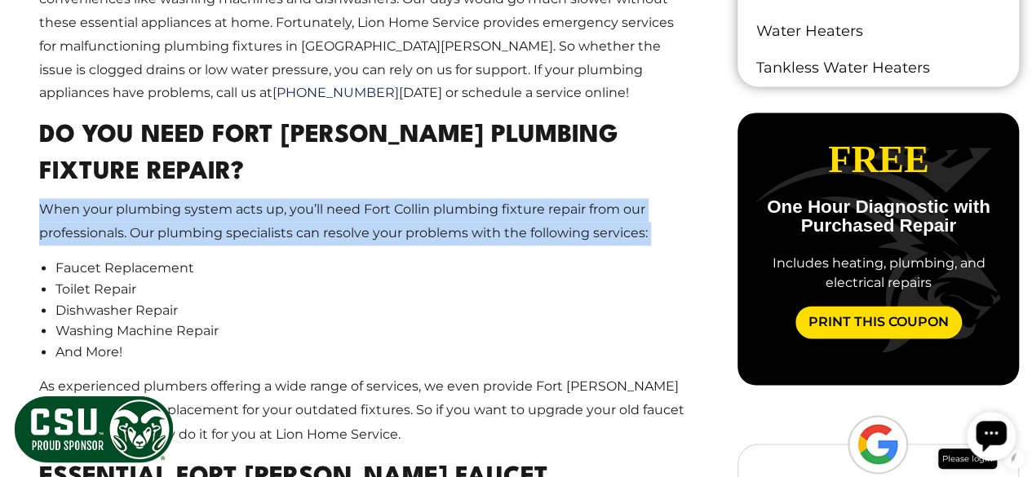
click at [180, 198] on p "When your plumbing system acts up, you’ll need Fort Collin plumbing fixture rep…" at bounding box center [365, 221] width 652 height 47
copy main "When your plumbing system acts up, you’ll need Fort Collin plumbing fixture rep…"
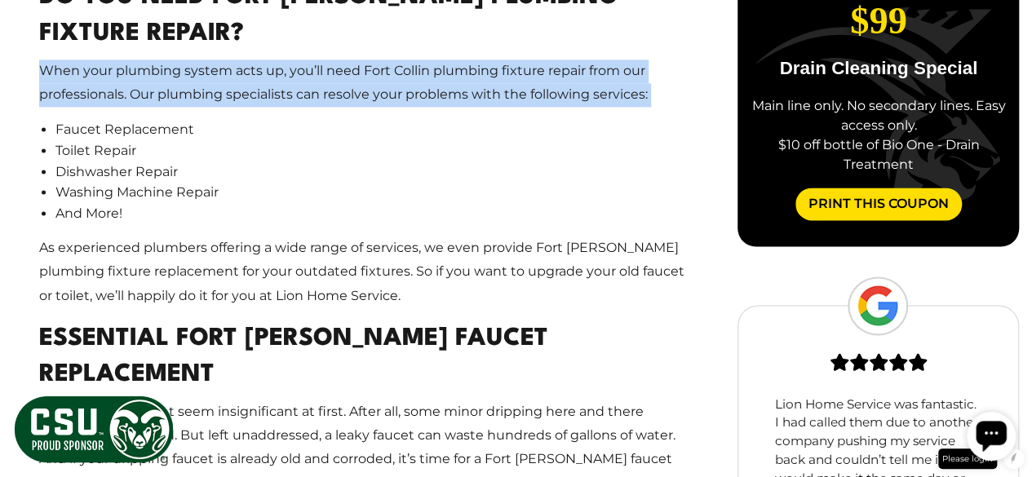
scroll to position [1297, 0]
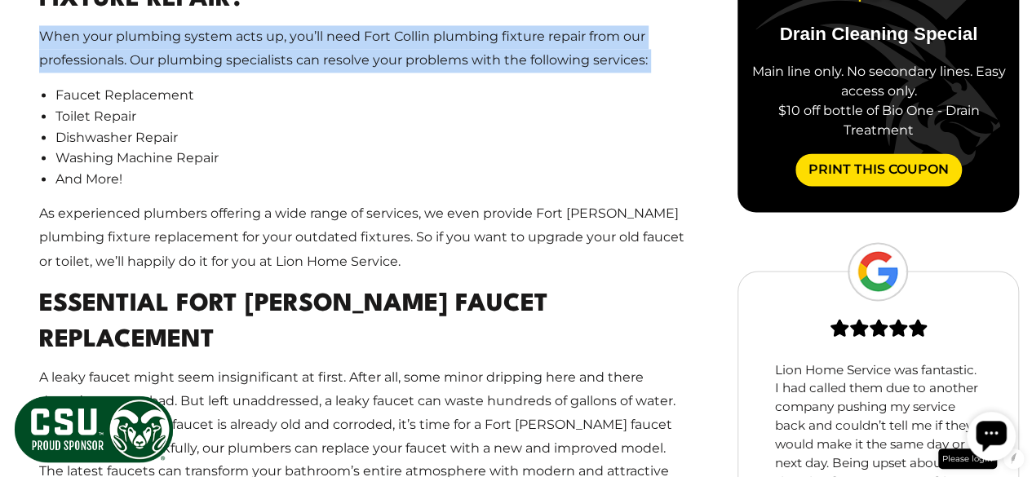
click at [60, 106] on li "Toilet Repair" at bounding box center [373, 116] width 636 height 21
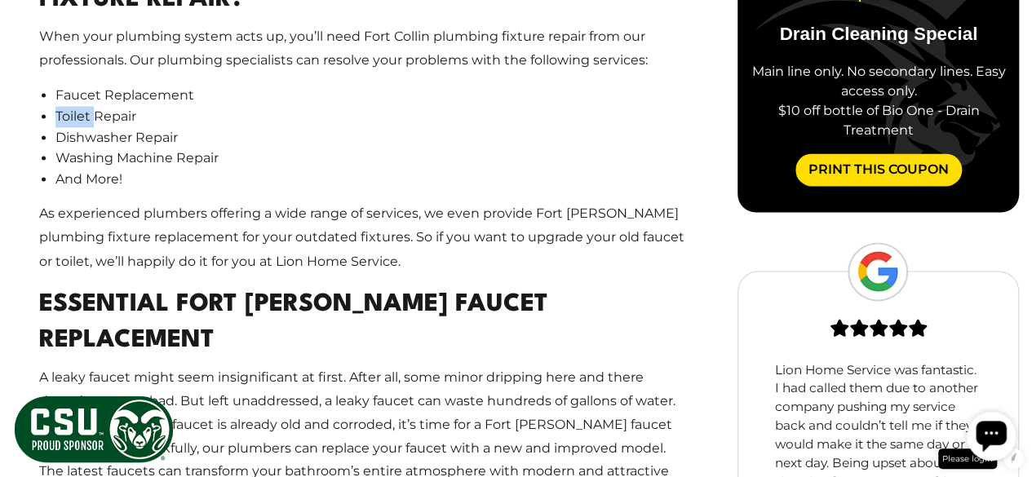
click at [60, 106] on li "Toilet Repair" at bounding box center [373, 116] width 636 height 21
click at [242, 202] on p "As experienced plumbers offering a wide range of services, we even provide Fort…" at bounding box center [365, 237] width 652 height 70
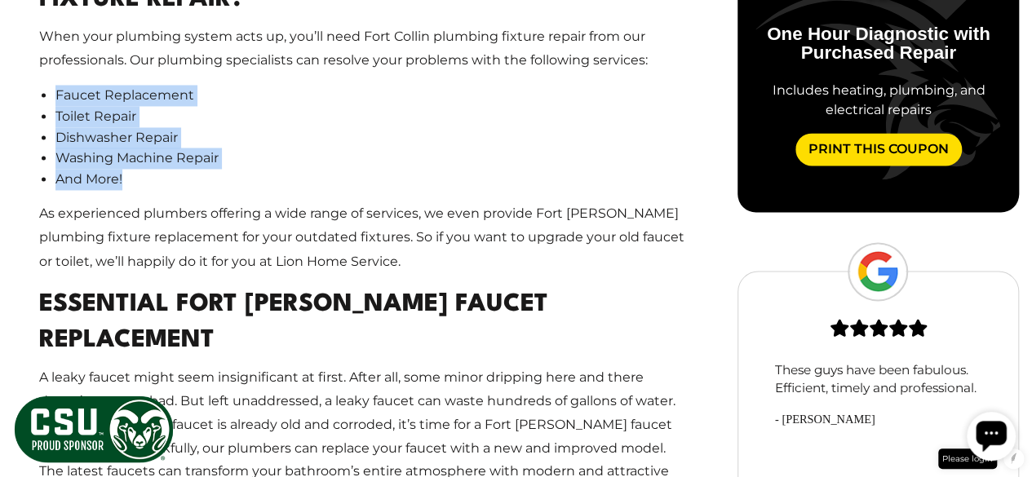
drag, startPoint x: 132, startPoint y: 157, endPoint x: 44, endPoint y: 70, distance: 123.5
click at [55, 85] on ul "Faucet Replacement Toilet Repair Dishwasher Repair Washing Machine Repair And M…" at bounding box center [373, 137] width 636 height 104
copy ul "Faucet Replacement Toilet Repair Dishwasher Repair Washing Machine Repair And M…"
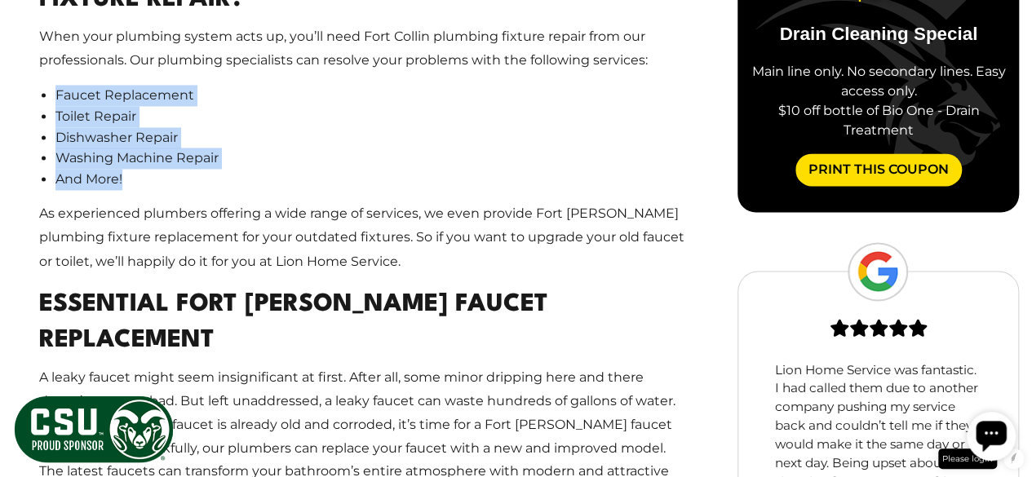
scroll to position [1382, 0]
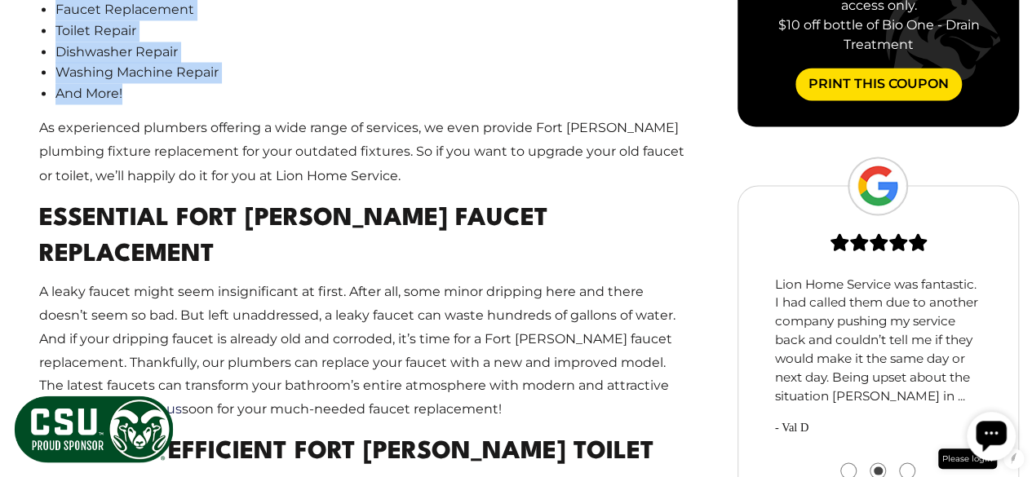
click at [157, 150] on p "As experienced plumbers offering a wide range of services, we even provide Fort…" at bounding box center [365, 152] width 652 height 70
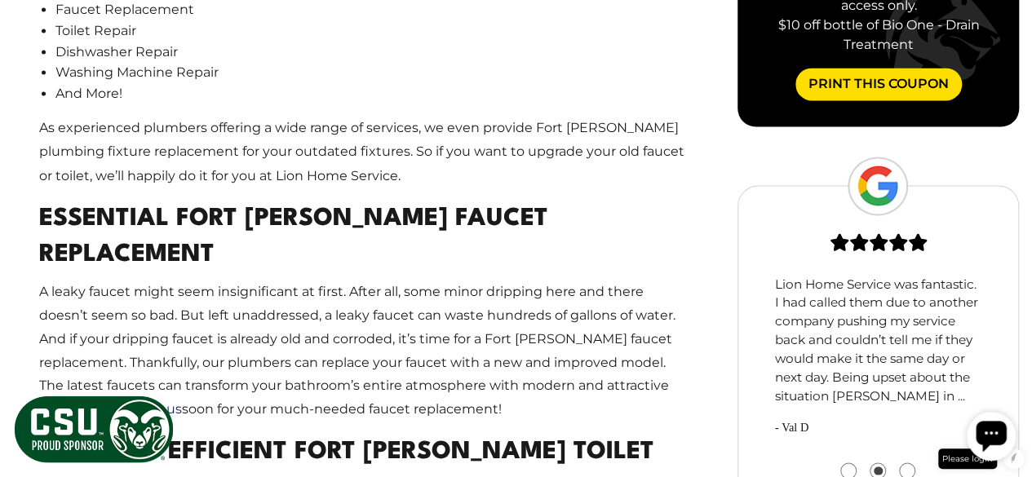
click at [157, 150] on p "As experienced plumbers offering a wide range of services, we even provide Fort…" at bounding box center [365, 152] width 652 height 70
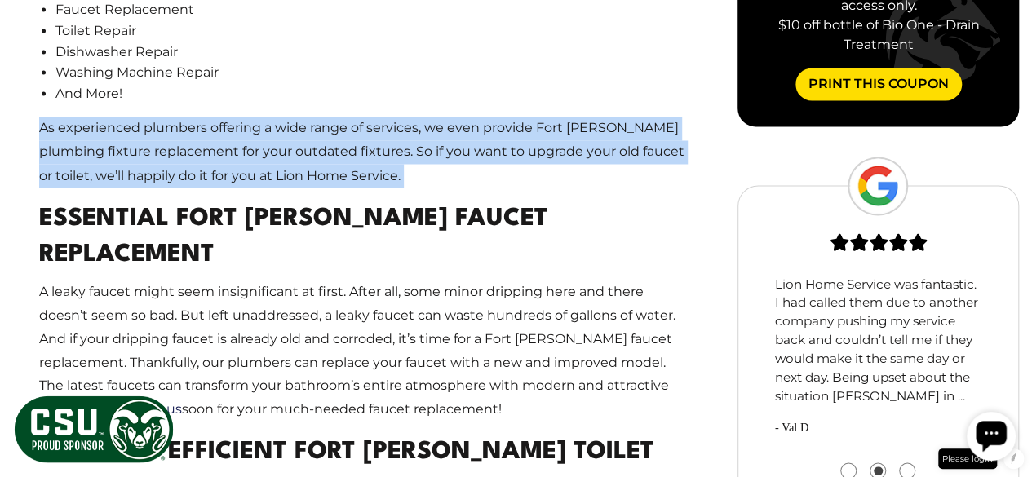
click at [157, 150] on p "As experienced plumbers offering a wide range of services, we even provide Fort…" at bounding box center [365, 152] width 652 height 70
copy main "As experienced plumbers offering a wide range of services, we even provide Fort…"
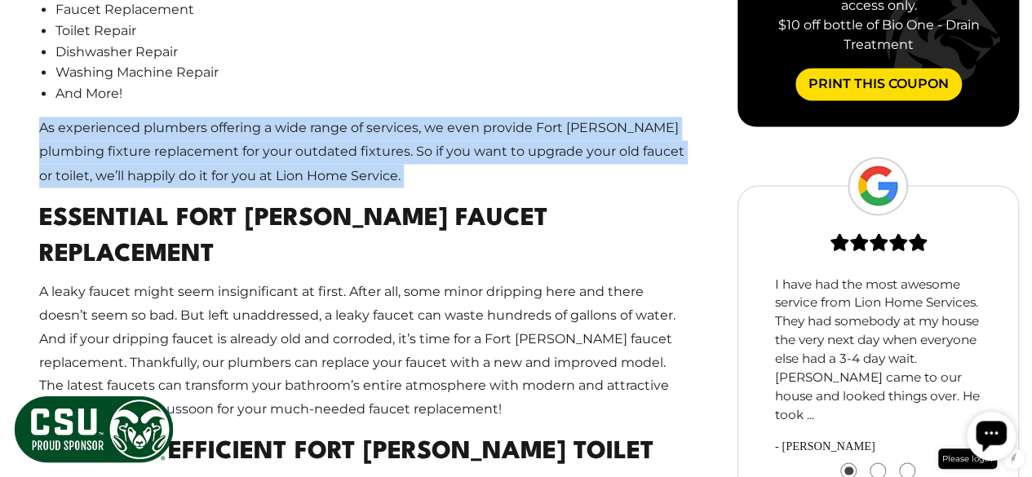
scroll to position [1395, 0]
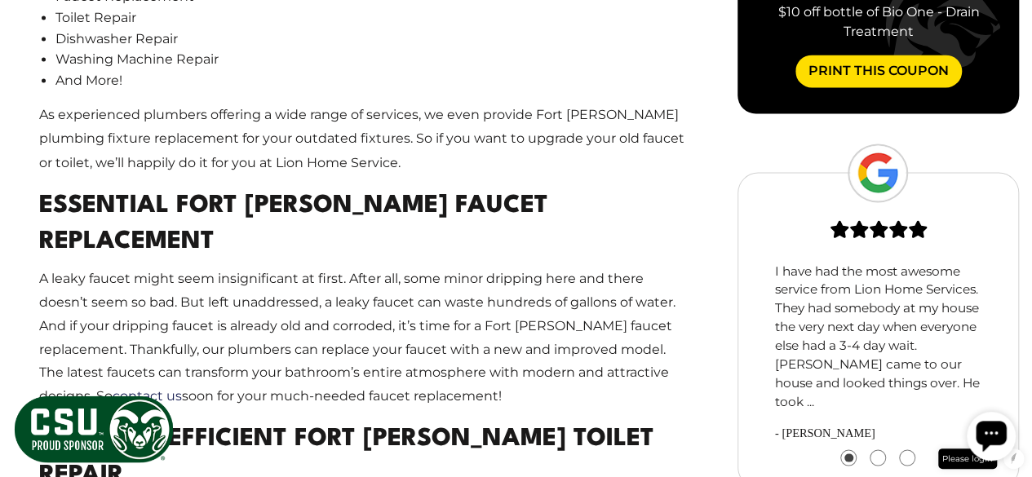
click at [246, 192] on h2 "Essential Fort Collins Faucet Replacement" at bounding box center [365, 224] width 652 height 73
click at [212, 192] on h2 "Essential Fort Collins Faucet Replacement" at bounding box center [365, 224] width 652 height 73
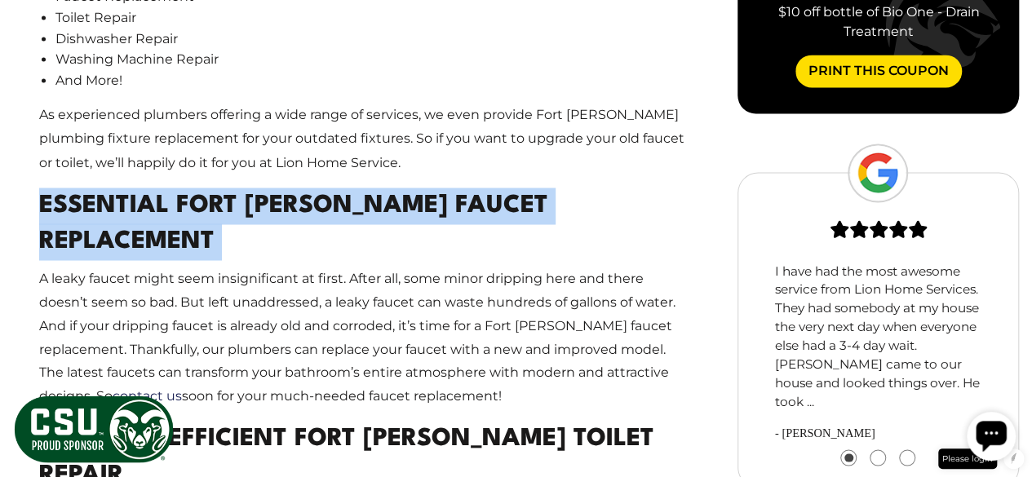
click at [212, 192] on h2 "Essential Fort Collins Faucet Replacement" at bounding box center [365, 224] width 652 height 73
copy main "Essential Fort Collins Faucet Replacement"
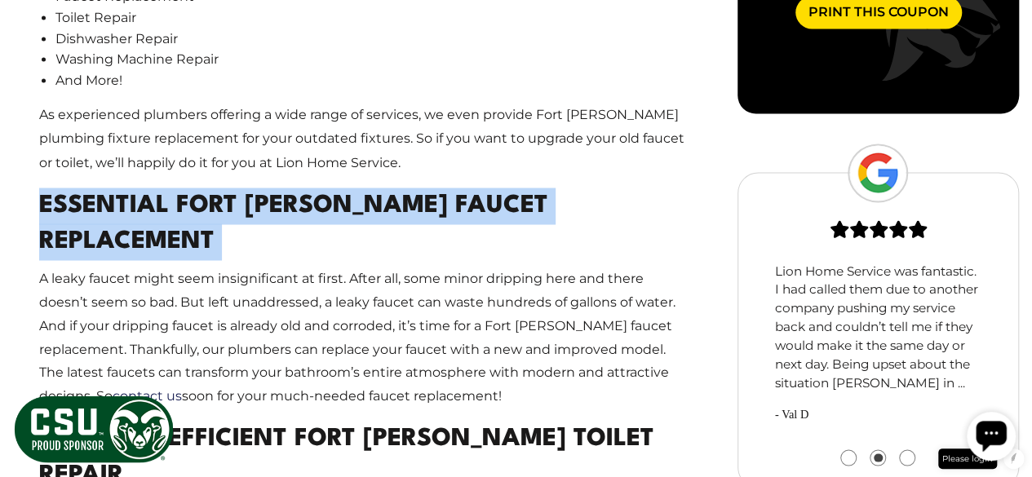
click at [258, 279] on p "A leaky faucet might seem insignificant at first. After all, some minor drippin…" at bounding box center [365, 337] width 652 height 141
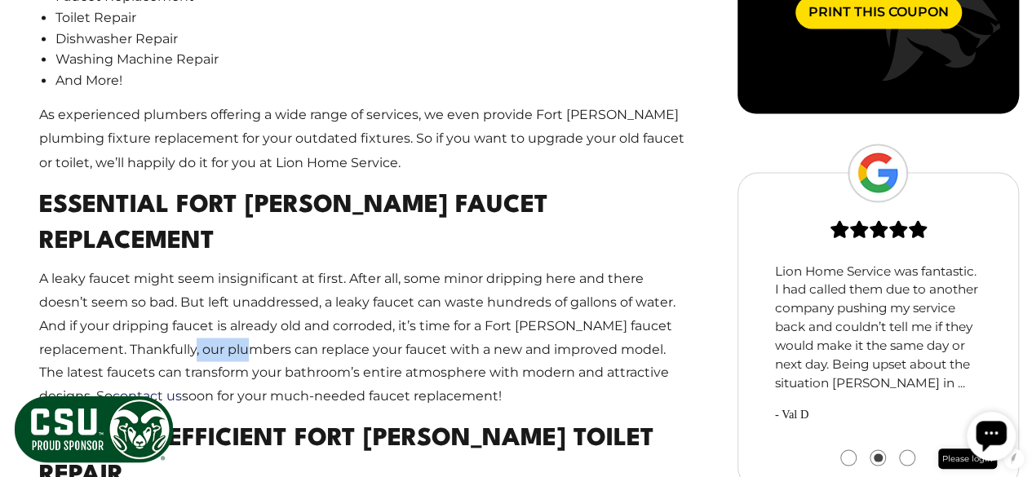
click at [258, 279] on p "A leaky faucet might seem insignificant at first. After all, some minor drippin…" at bounding box center [365, 337] width 652 height 141
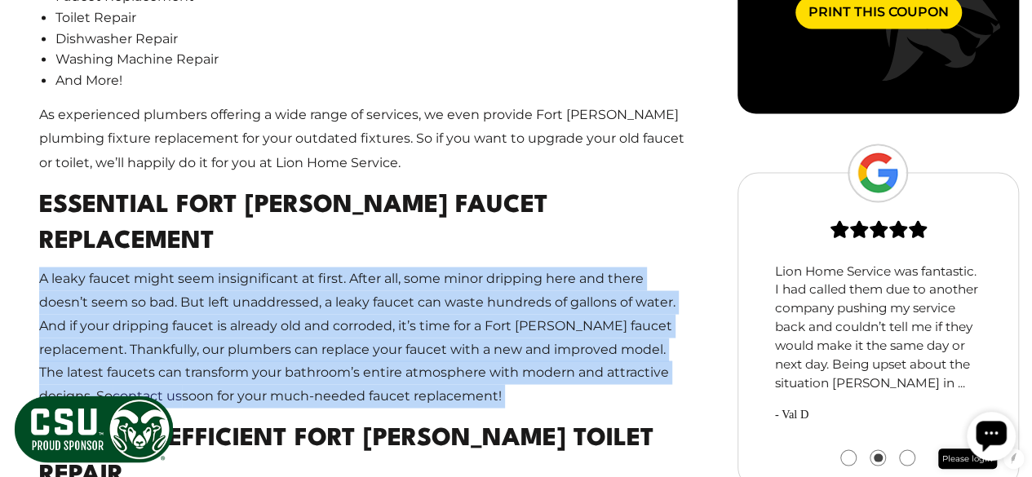
click at [258, 279] on p "A leaky faucet might seem insignificant at first. After all, some minor drippin…" at bounding box center [365, 337] width 652 height 141
copy main "A leaky faucet might seem insignificant at first. After all, some minor drippin…"
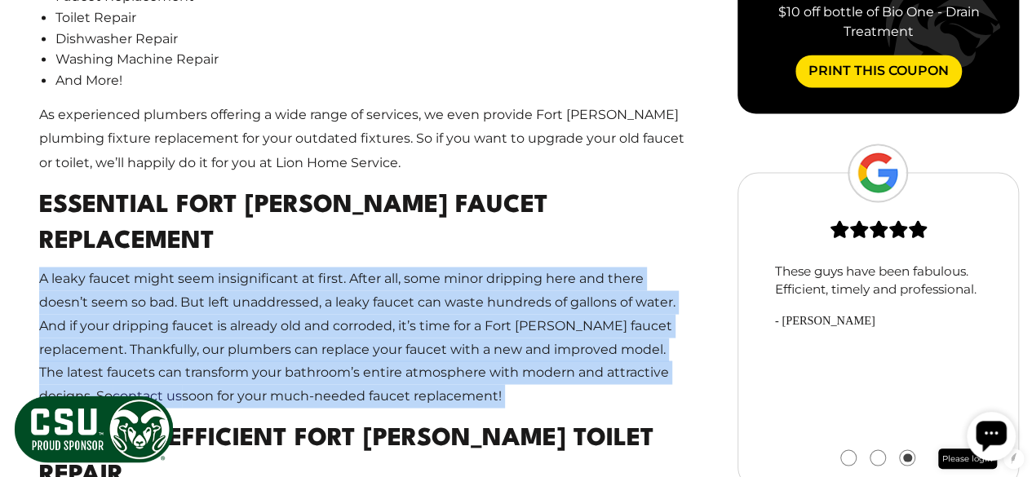
scroll to position [1564, 0]
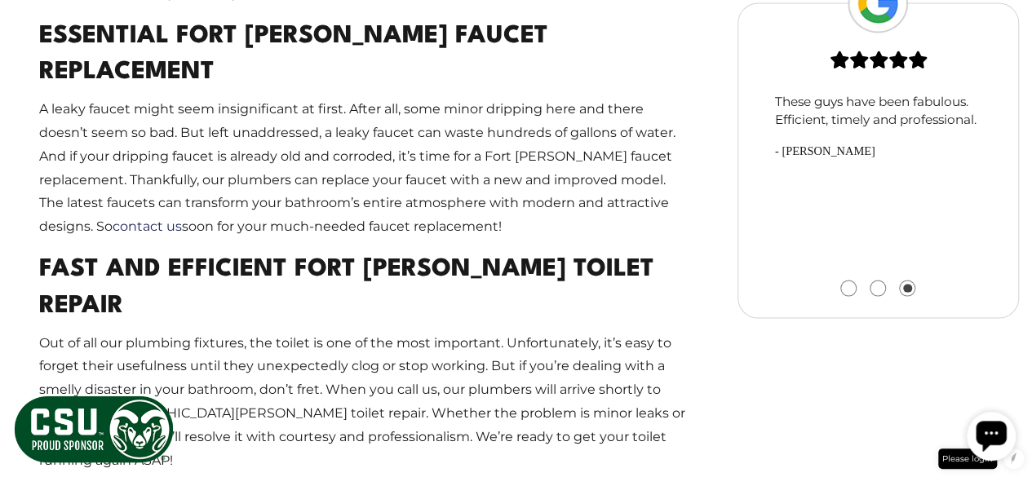
click at [202, 252] on h2 "Fast And Efficient Fort Collins Toilet Repair" at bounding box center [365, 288] width 652 height 73
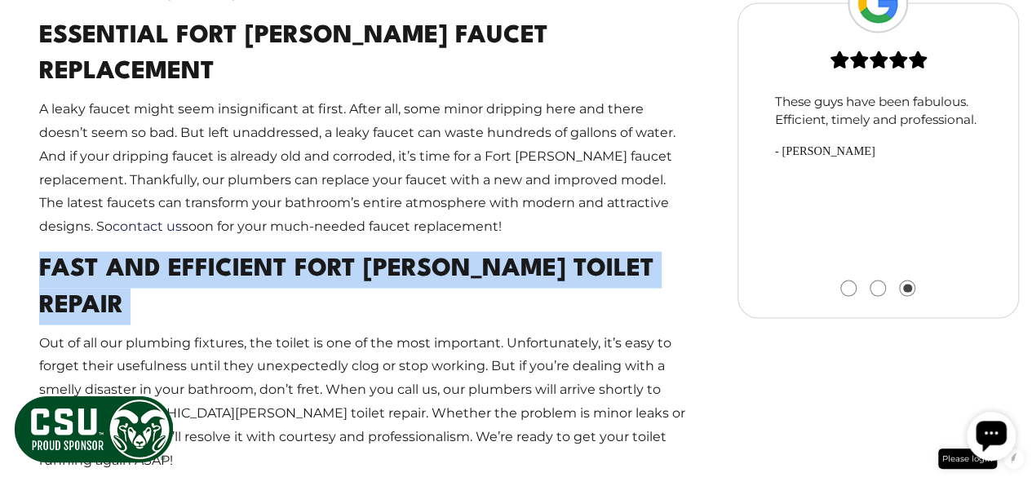
click at [202, 252] on h2 "Fast And Efficient Fort Collins Toilet Repair" at bounding box center [365, 288] width 652 height 73
copy main "Fast And Efficient Fort Collins Toilet Repair"
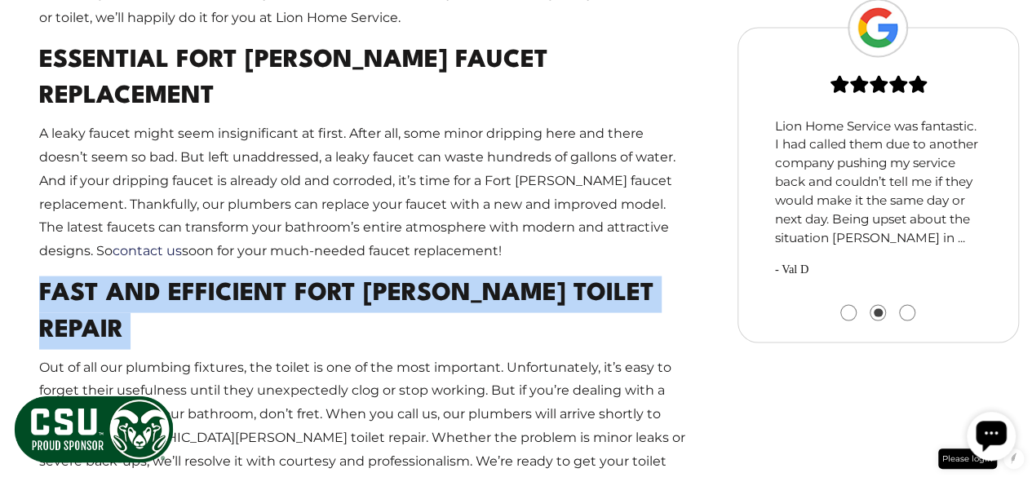
scroll to position [1715, 0]
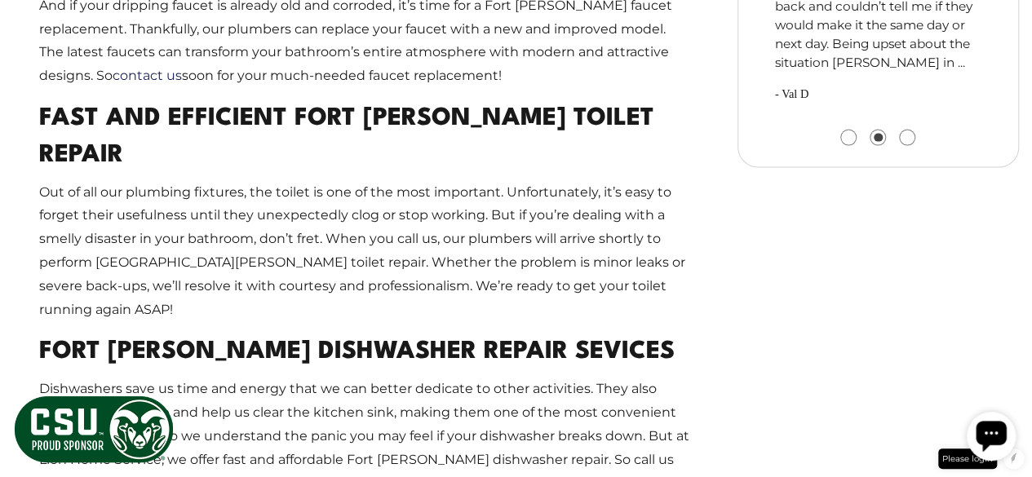
click at [282, 335] on h2 "Fort Collins Dishwasher Repair Sevices" at bounding box center [365, 353] width 652 height 37
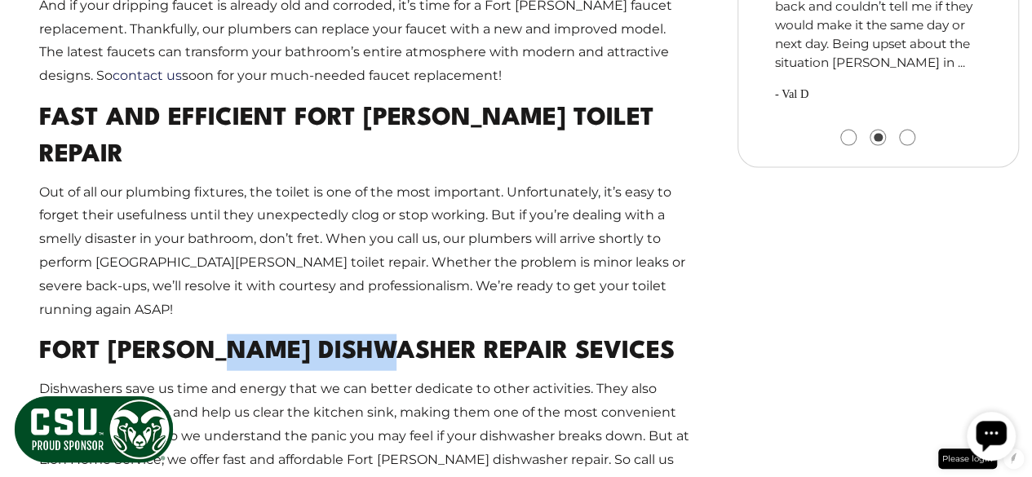
click at [282, 335] on h2 "Fort Collins Dishwasher Repair Sevices" at bounding box center [365, 353] width 652 height 37
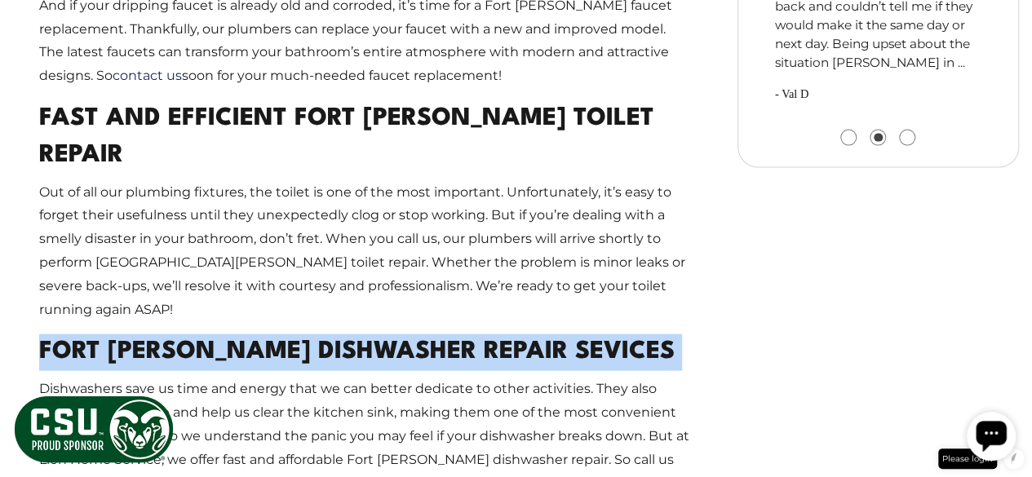
click at [282, 335] on h2 "Fort Collins Dishwasher Repair Sevices" at bounding box center [365, 353] width 652 height 37
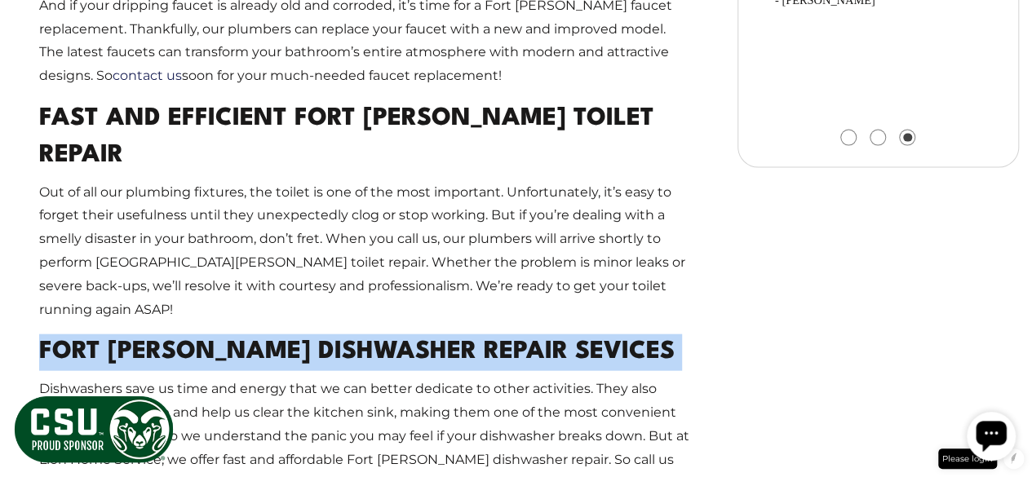
scroll to position [1718, 0]
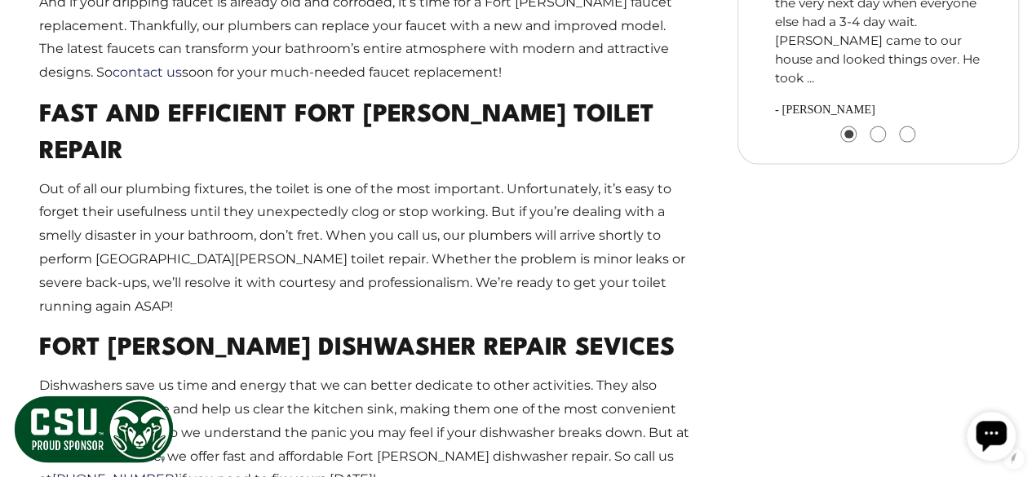
click at [277, 375] on p "Dishwashers save us time and energy that we can better dedicate to other activi…" at bounding box center [365, 433] width 652 height 117
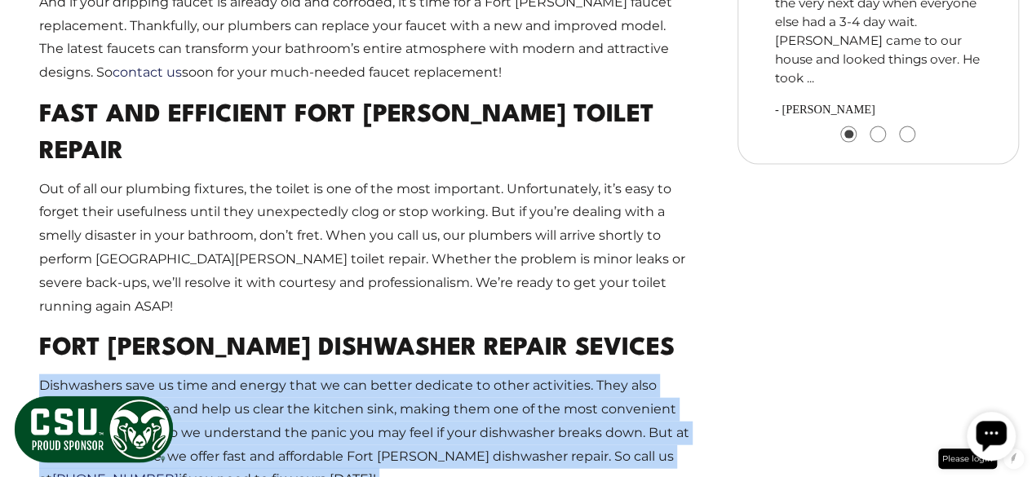
click at [277, 375] on p "Dishwashers save us time and energy that we can better dedicate to other activi…" at bounding box center [365, 433] width 652 height 117
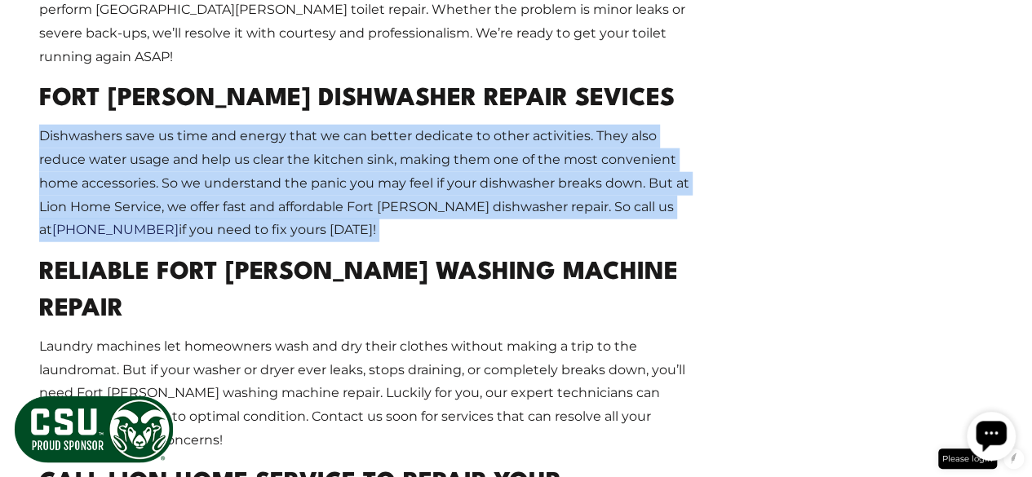
scroll to position [1974, 0]
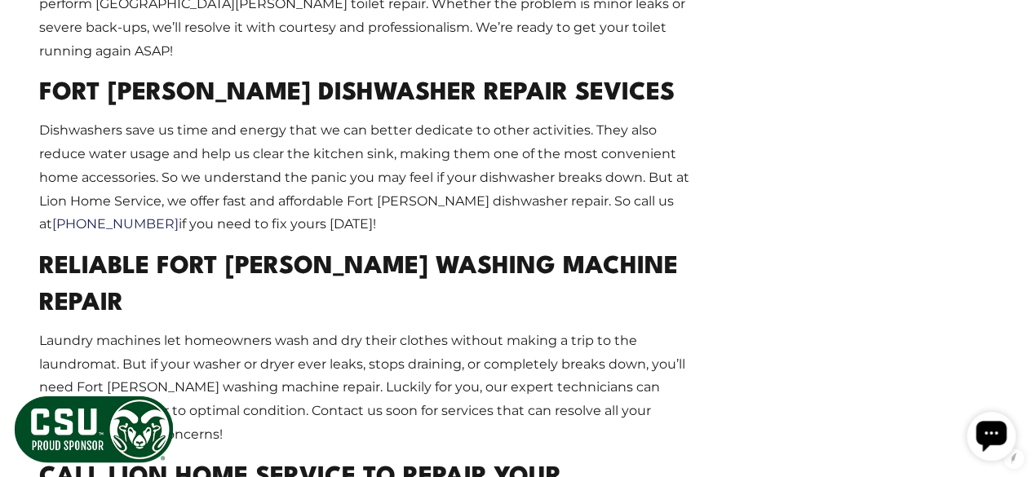
click at [285, 250] on h2 "Reliable Fort Collins Washing Machine Repair" at bounding box center [365, 286] width 652 height 73
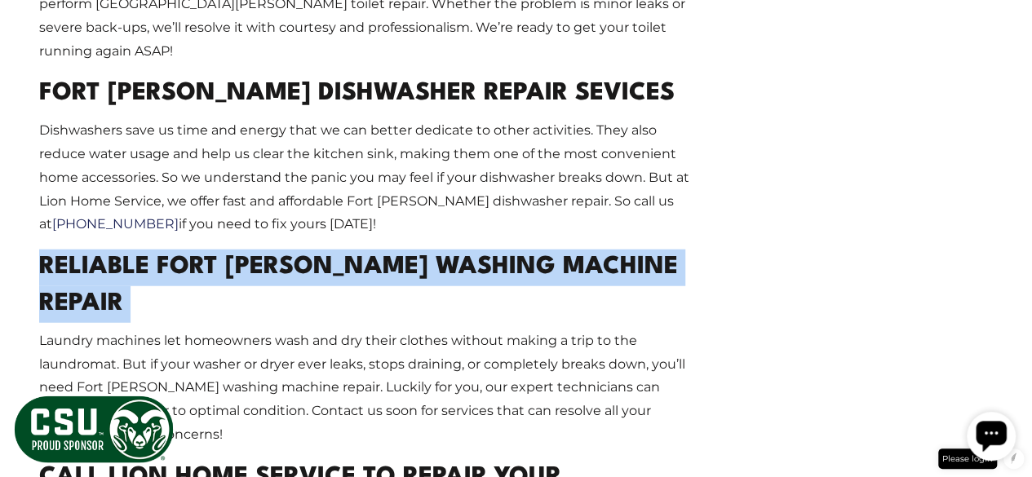
click at [285, 250] on h2 "Reliable Fort Collins Washing Machine Repair" at bounding box center [365, 286] width 652 height 73
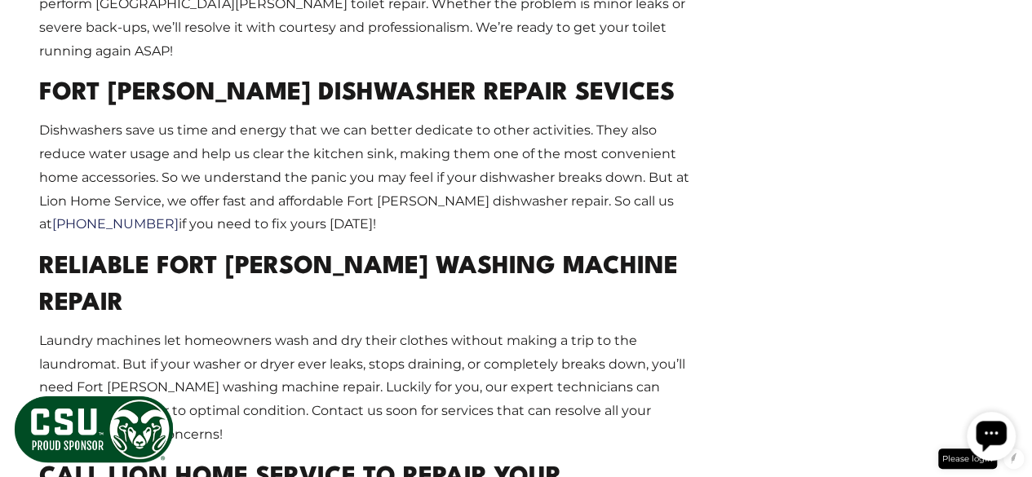
drag, startPoint x: 388, startPoint y: 206, endPoint x: 383, endPoint y: 197, distance: 10.2
click at [383, 330] on p "Laundry machines let homeowners wash and dry their clothes without making a tri…" at bounding box center [365, 388] width 652 height 117
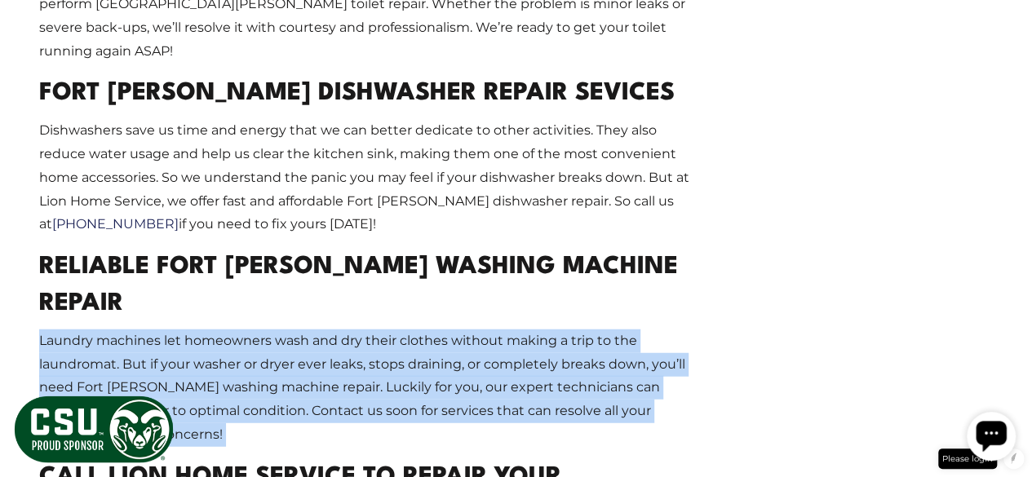
click at [383, 330] on p "Laundry machines let homeowners wash and dry their clothes without making a tri…" at bounding box center [365, 388] width 652 height 117
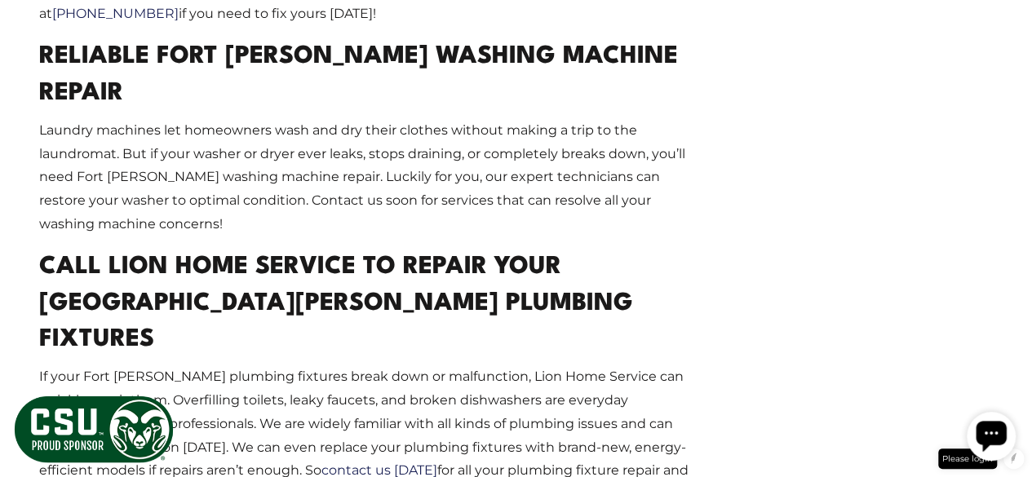
click at [206, 250] on h2 "Call Lion Home Service To Repair Your Fort Collins Plumbing Fixtures" at bounding box center [365, 304] width 652 height 109
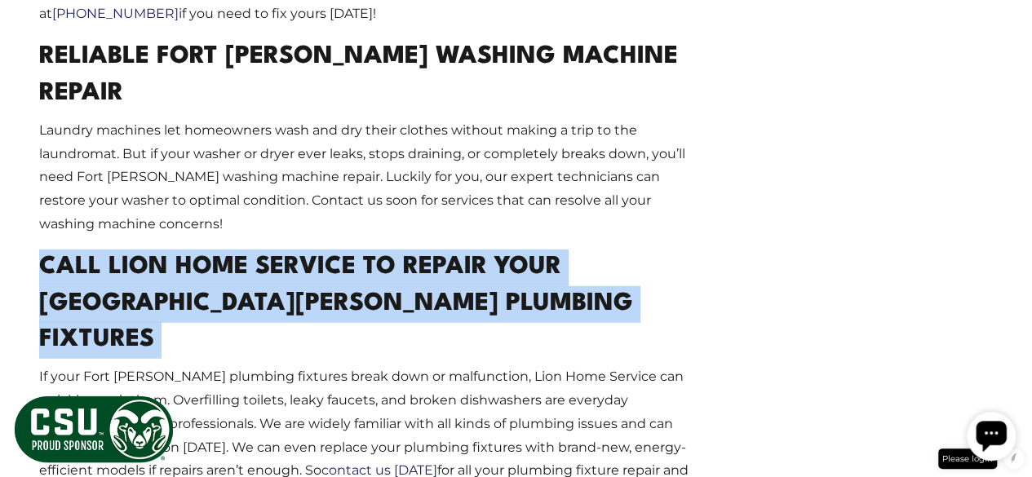
click at [206, 250] on h2 "Call Lion Home Service To Repair Your Fort Collins Plumbing Fixtures" at bounding box center [365, 304] width 652 height 109
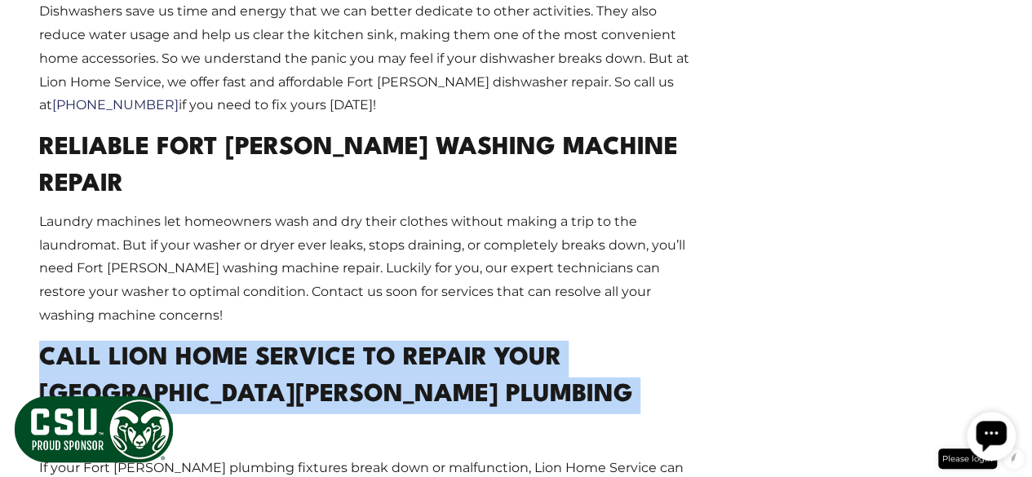
scroll to position [2242, 0]
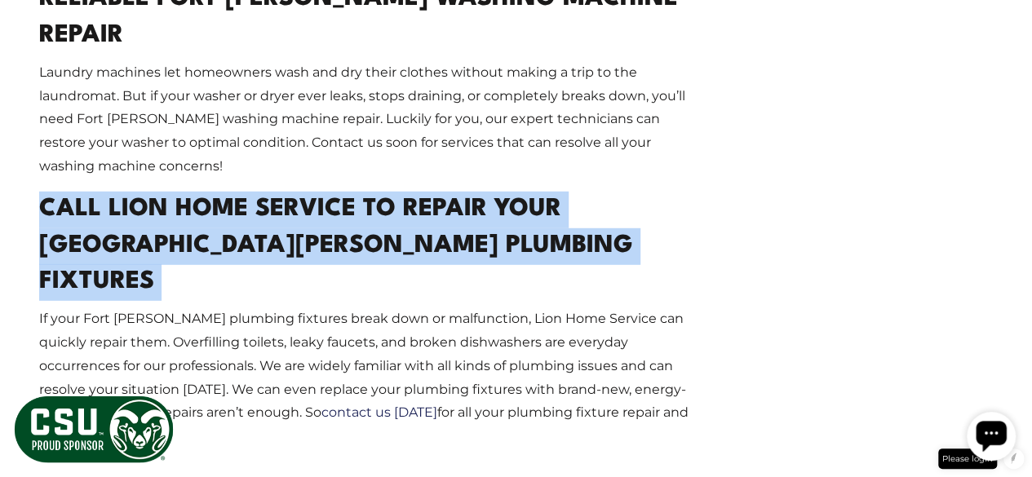
click at [281, 308] on p "If your Fort Collins plumbing fixtures break down or malfunction, Lion Home Ser…" at bounding box center [365, 378] width 652 height 141
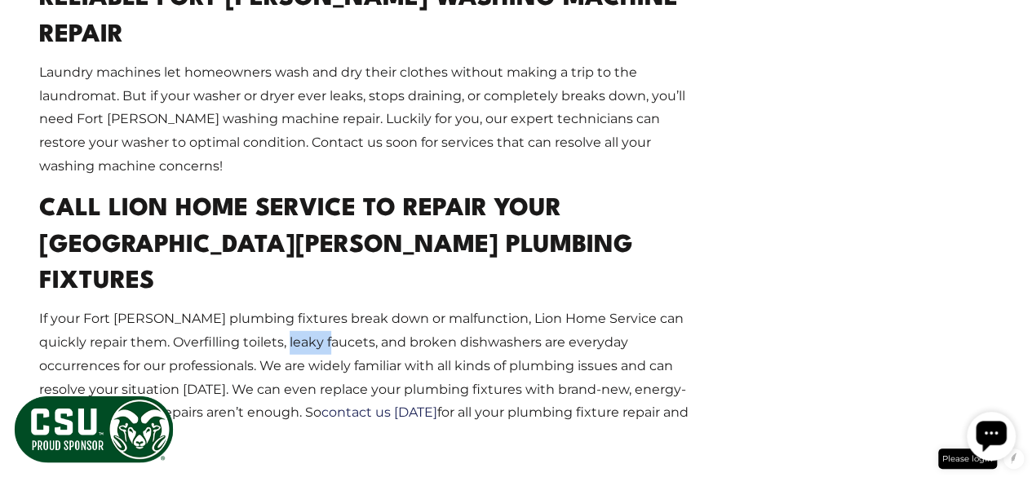
click at [281, 308] on p "If your Fort Collins plumbing fixtures break down or malfunction, Lion Home Ser…" at bounding box center [365, 378] width 652 height 141
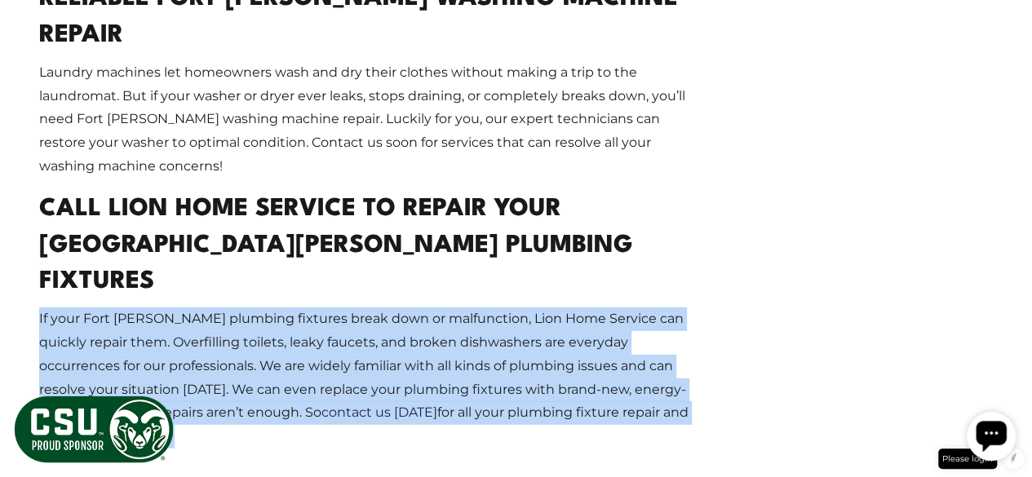
click at [281, 308] on p "If your Fort Collins plumbing fixtures break down or malfunction, Lion Home Ser…" at bounding box center [365, 378] width 652 height 141
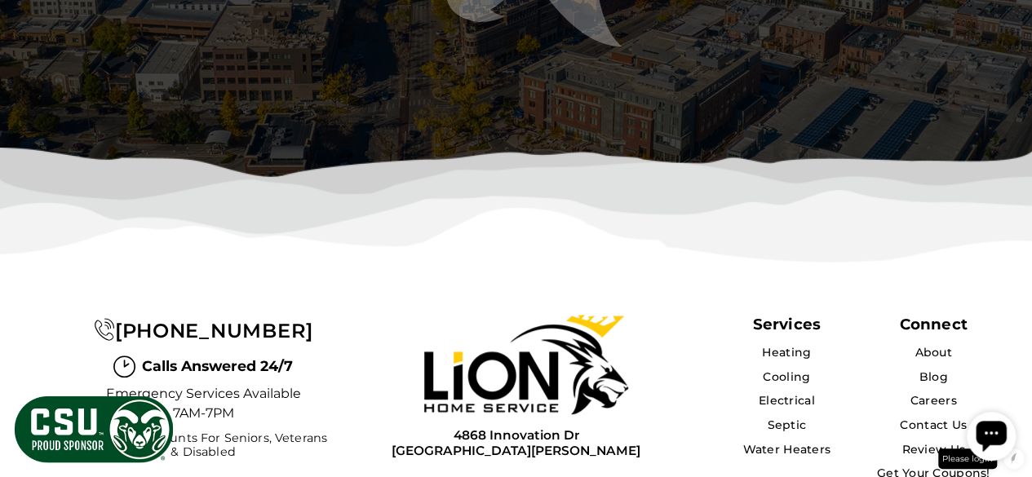
scroll to position [3288, 0]
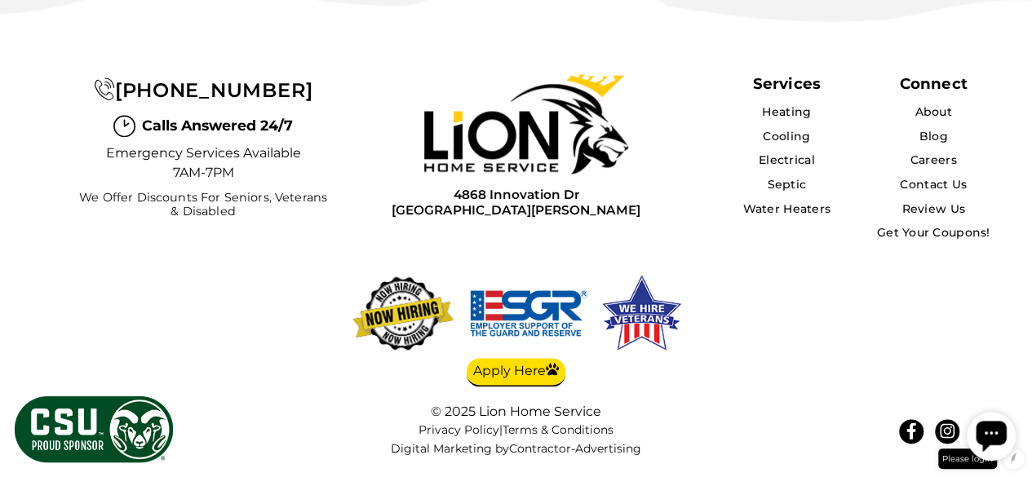
scroll to position [5068, 0]
